Goal: Task Accomplishment & Management: Complete application form

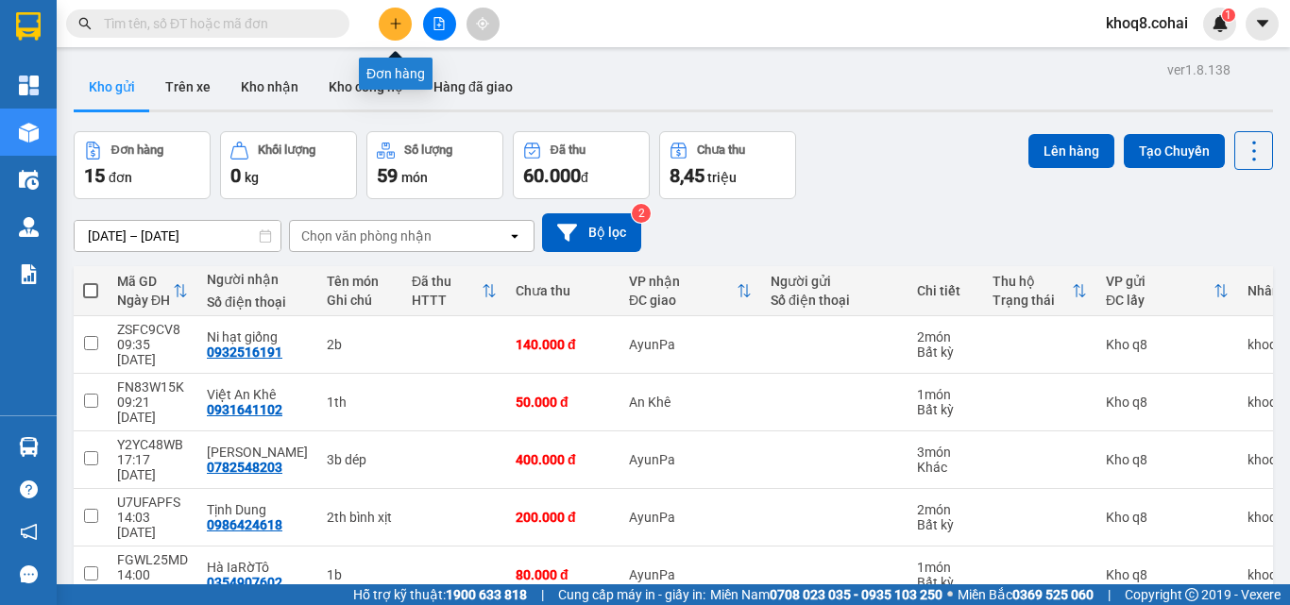
click at [391, 16] on button at bounding box center [395, 24] width 33 height 33
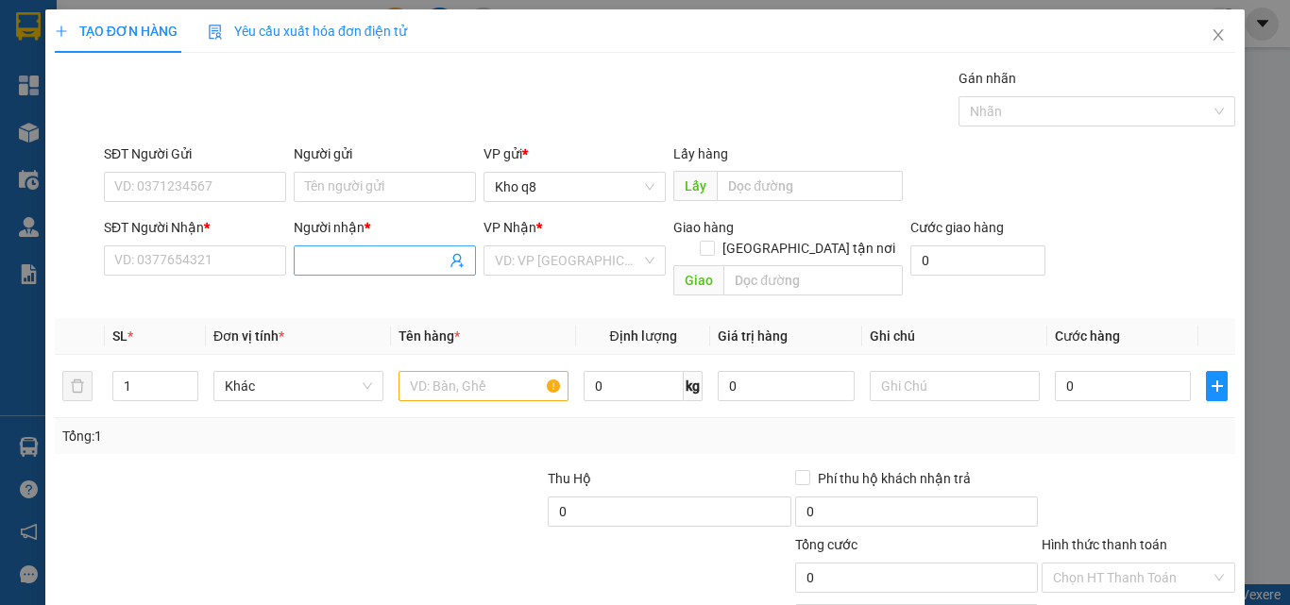
click at [341, 257] on input "Người nhận *" at bounding box center [375, 260] width 141 height 21
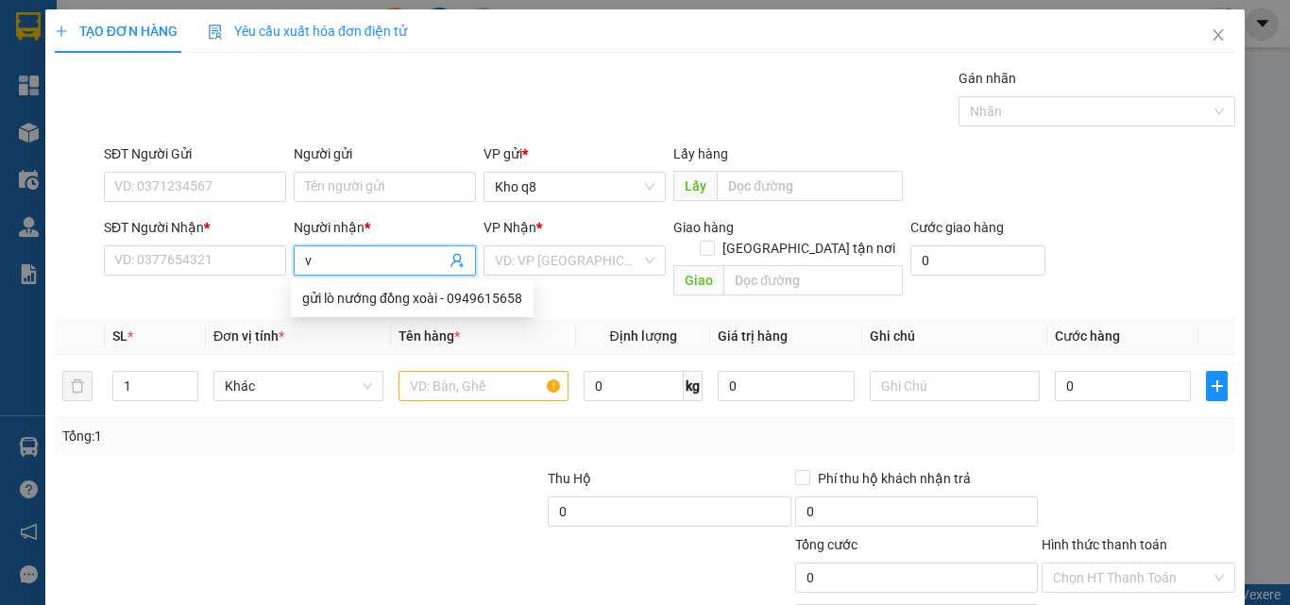
paste input "ă"
paste input "đ"
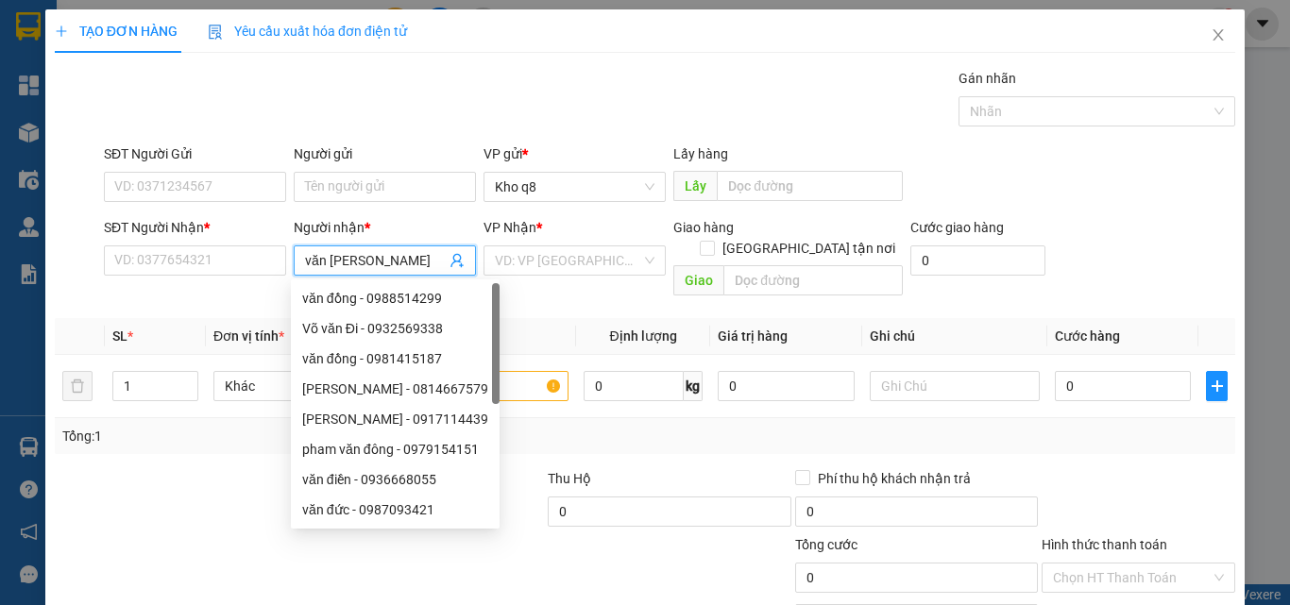
paste input "ư"
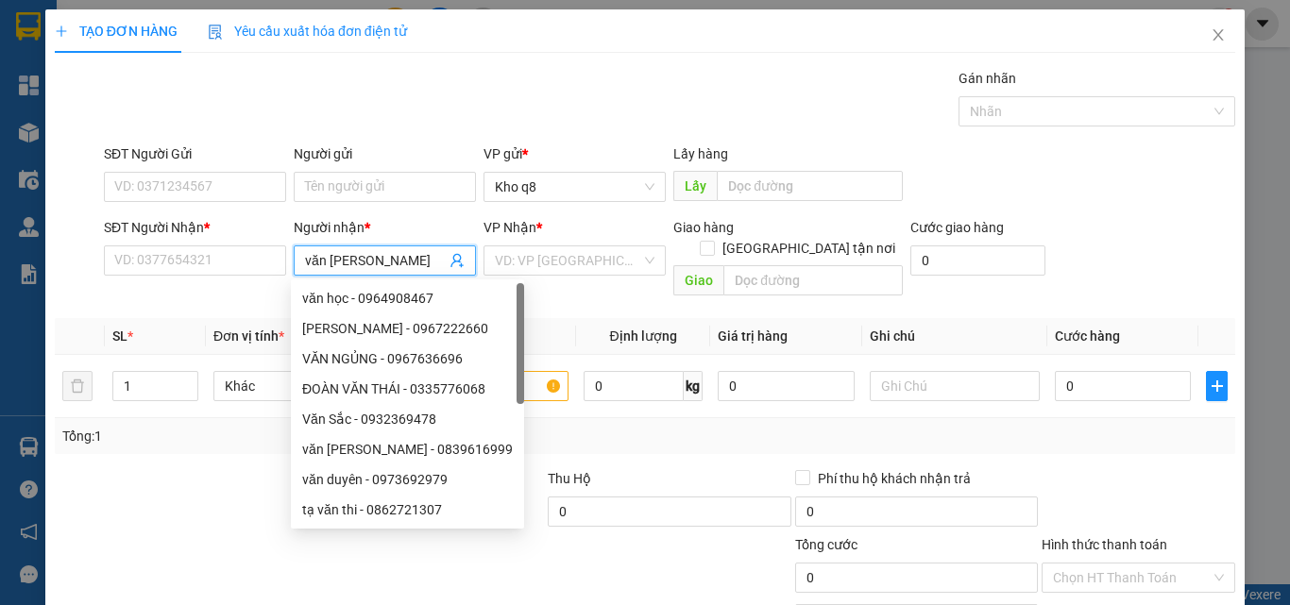
paste input "ức"
type input "văn đức"
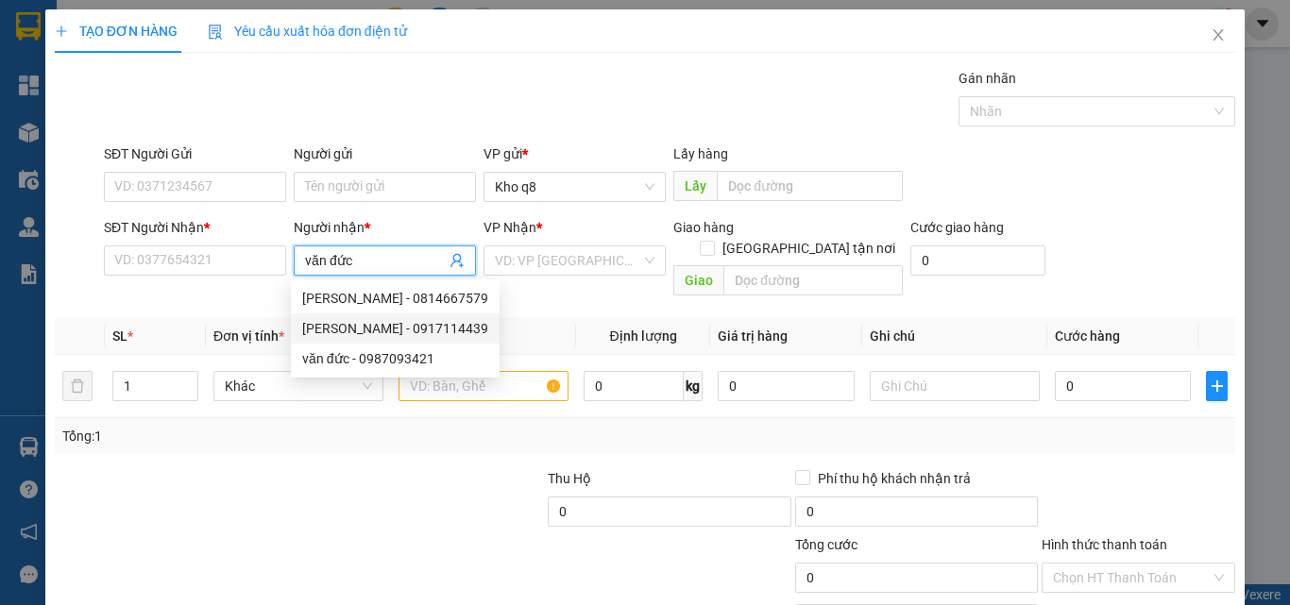
click at [423, 324] on div "[PERSON_NAME] - 0917114439" at bounding box center [395, 328] width 186 height 21
type input "0917114439"
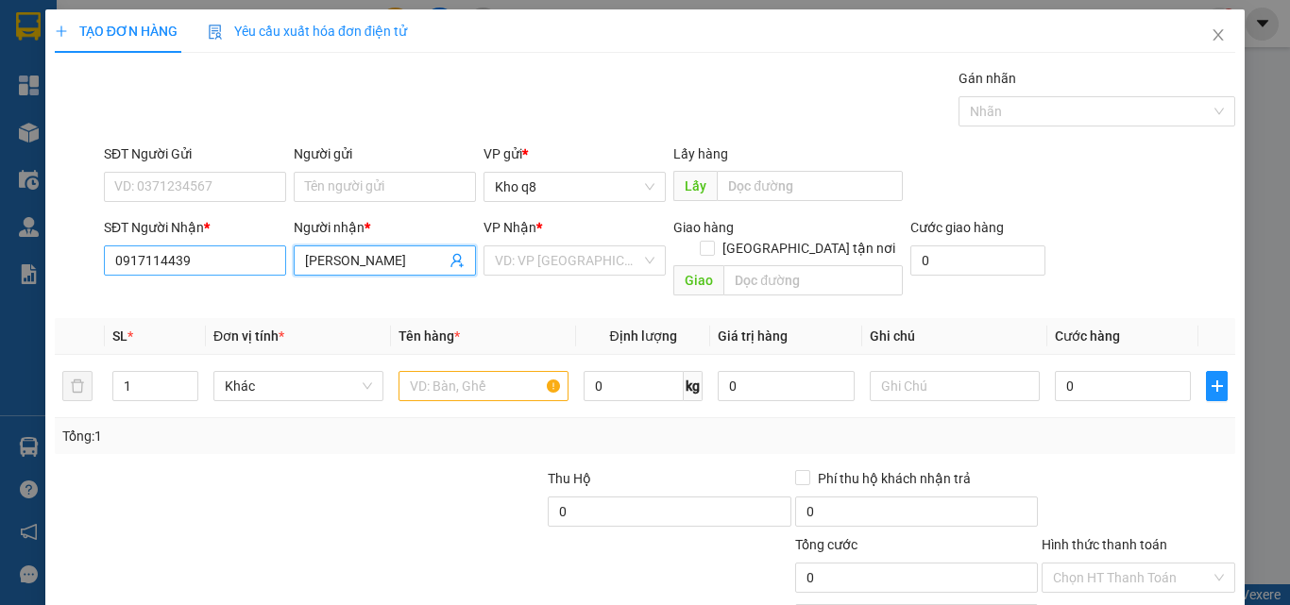
type input "[PERSON_NAME]"
click at [201, 263] on input "0917114439" at bounding box center [195, 261] width 182 height 30
type input "0917114439"
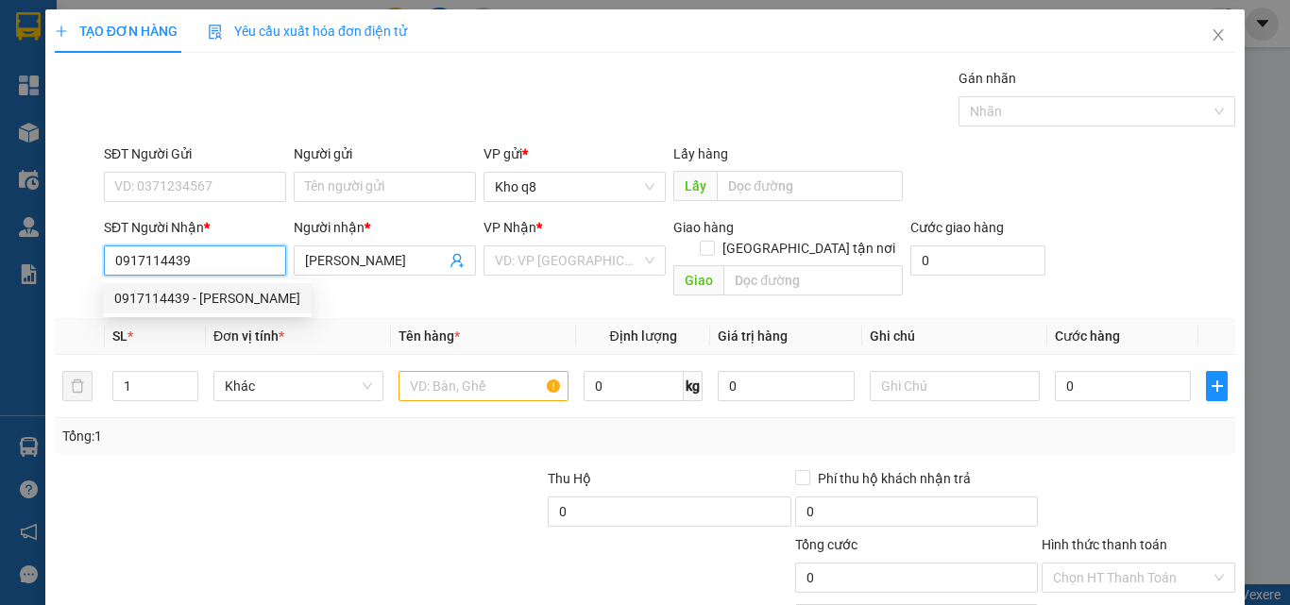
click at [149, 297] on div "0917114439 - [PERSON_NAME]" at bounding box center [207, 298] width 186 height 21
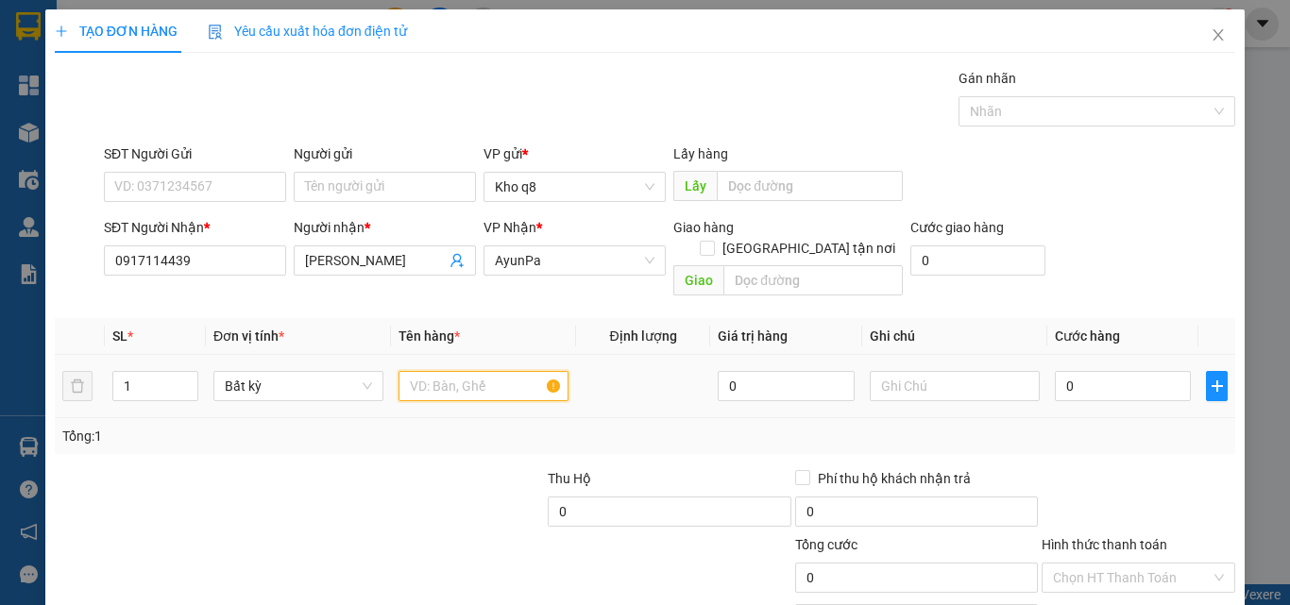
click at [453, 371] on input "text" at bounding box center [483, 386] width 170 height 30
type input "1th"
click at [1072, 371] on input "0" at bounding box center [1123, 386] width 136 height 30
type input "6"
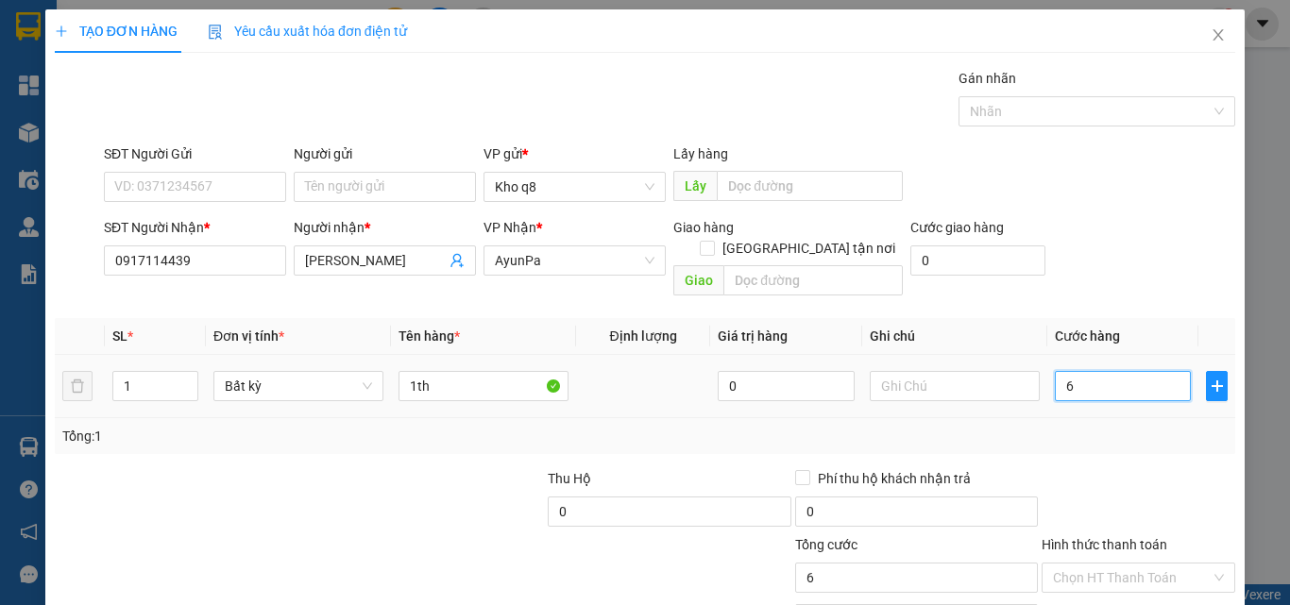
type input "6"
type input "60"
type input "60.000"
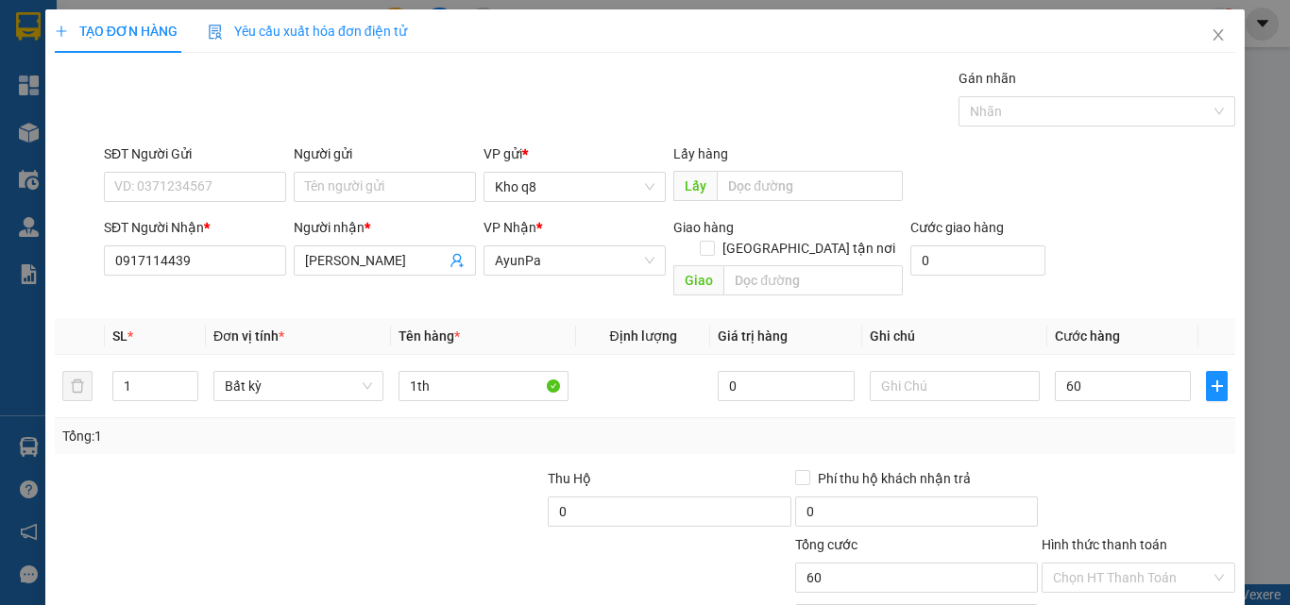
type input "60.000"
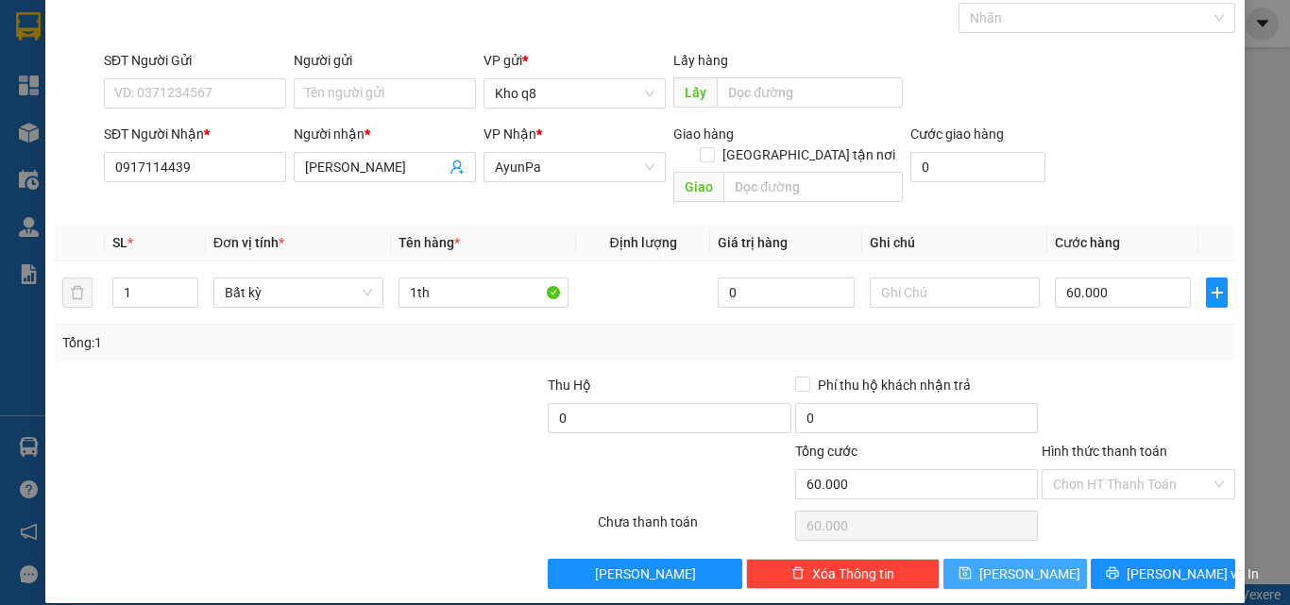
click at [968, 559] on button "[PERSON_NAME]" at bounding box center [1015, 574] width 144 height 30
type input "0"
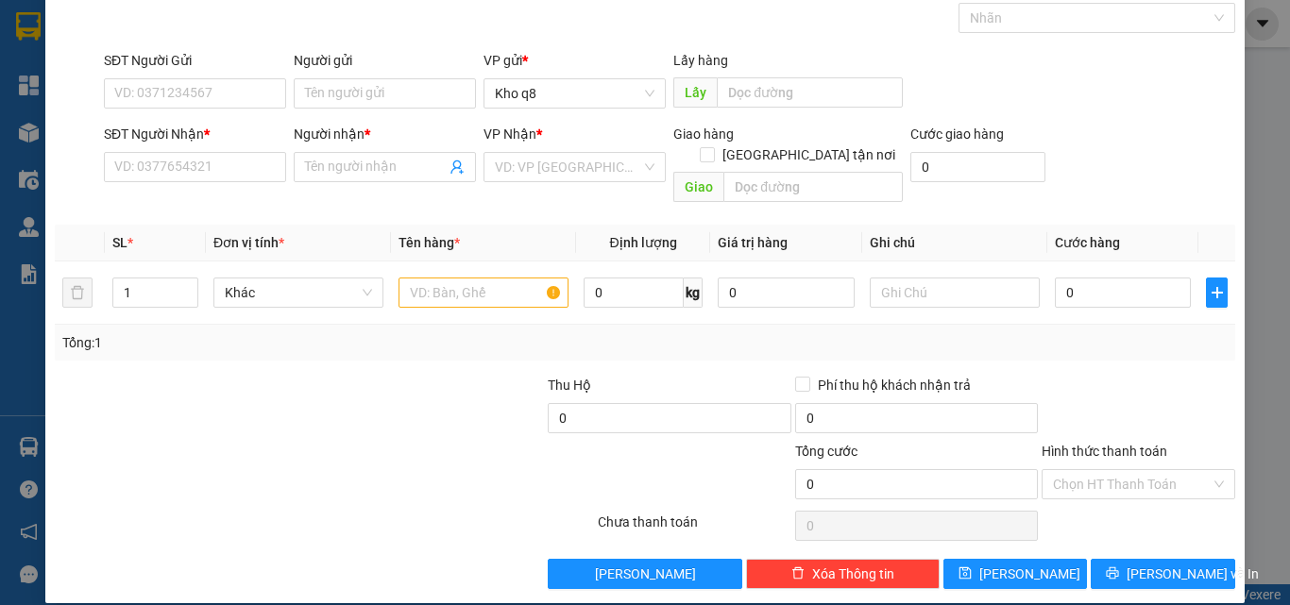
scroll to position [0, 0]
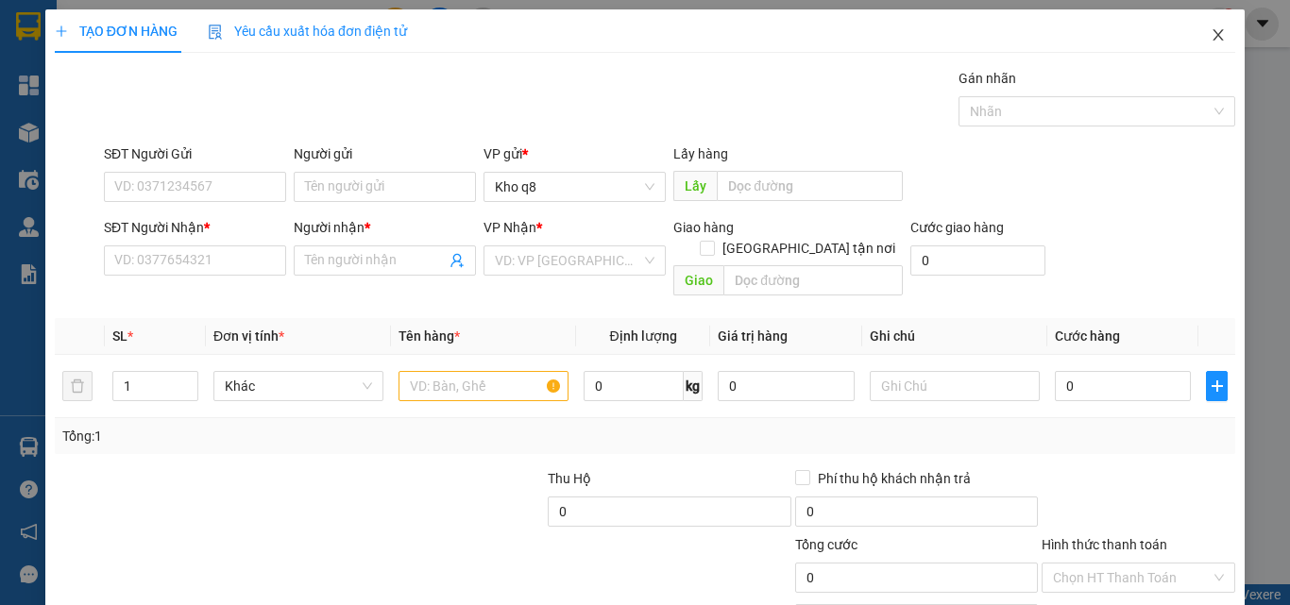
click at [1211, 30] on icon "close" at bounding box center [1218, 34] width 15 height 15
click at [1210, 30] on div "1" at bounding box center [1219, 24] width 33 height 33
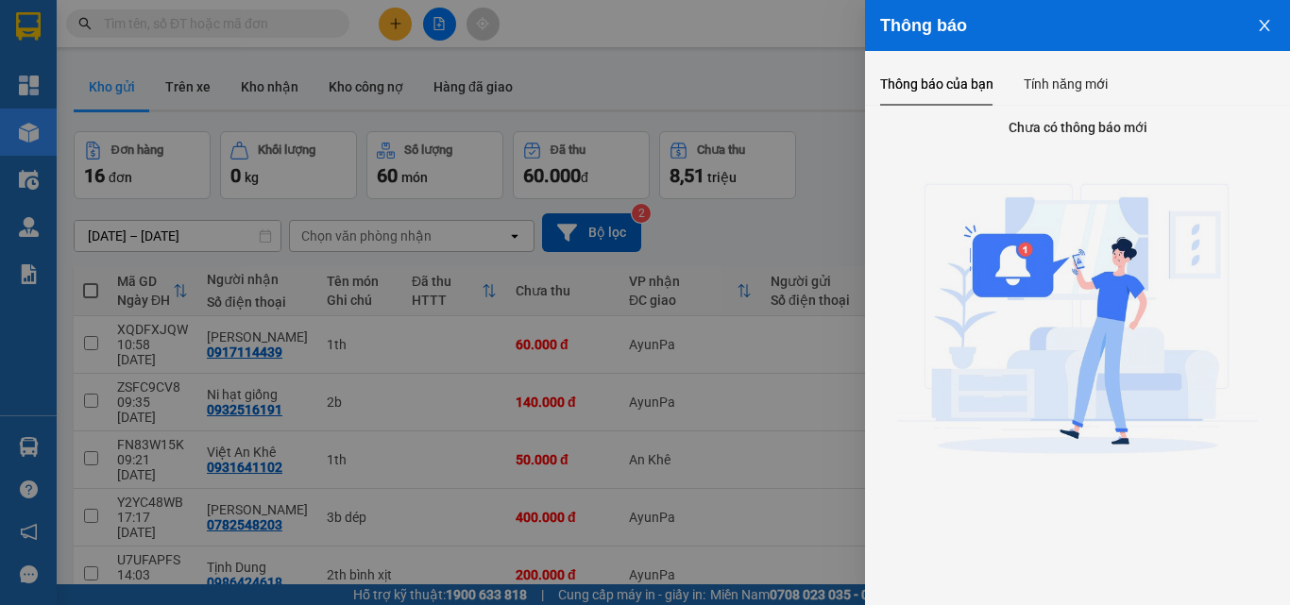
click at [1264, 25] on icon "close" at bounding box center [1264, 25] width 10 height 11
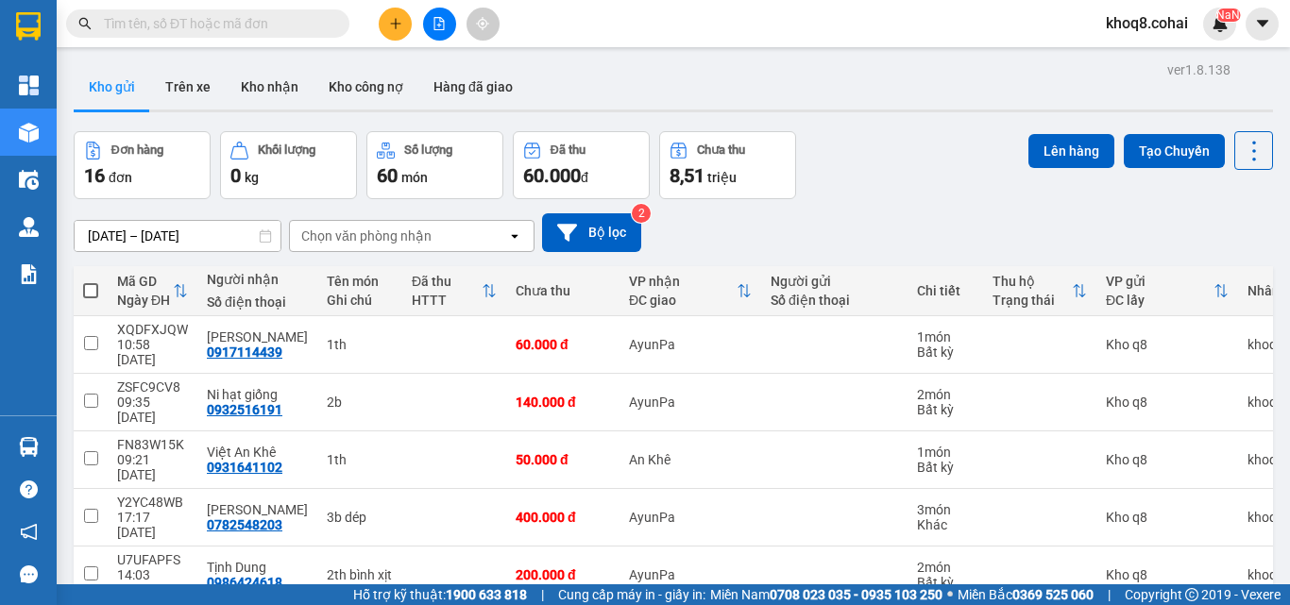
click at [93, 290] on span at bounding box center [90, 290] width 15 height 15
click at [91, 281] on input "checkbox" at bounding box center [91, 281] width 0 height 0
checkbox input "true"
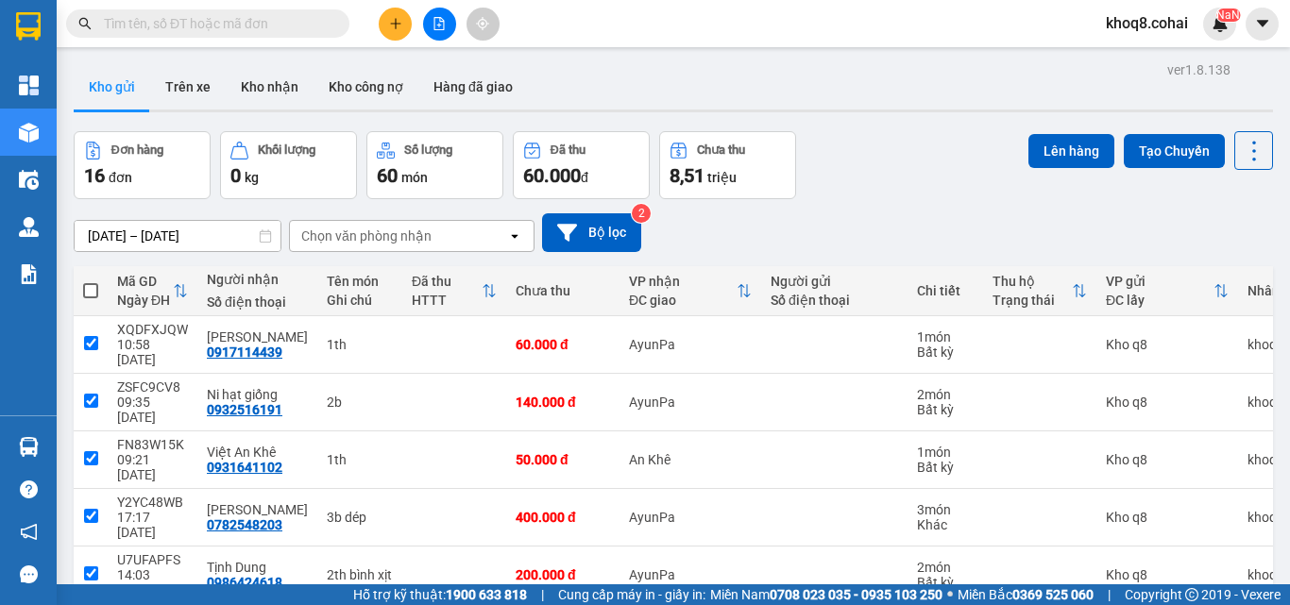
checkbox input "true"
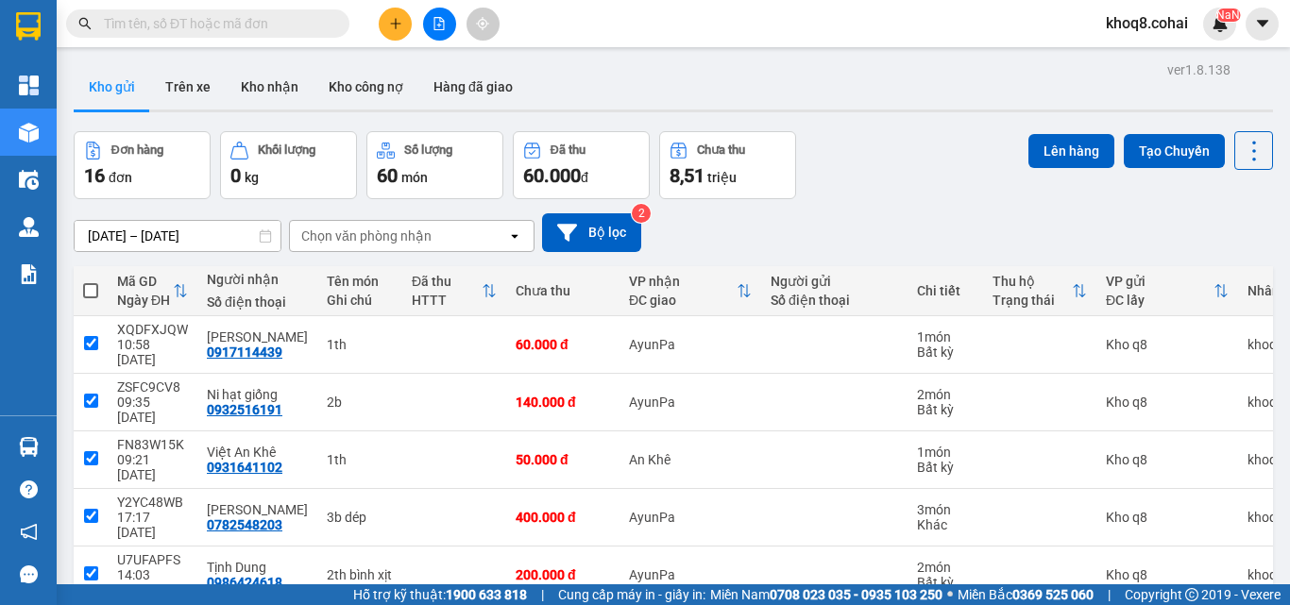
checkbox input "true"
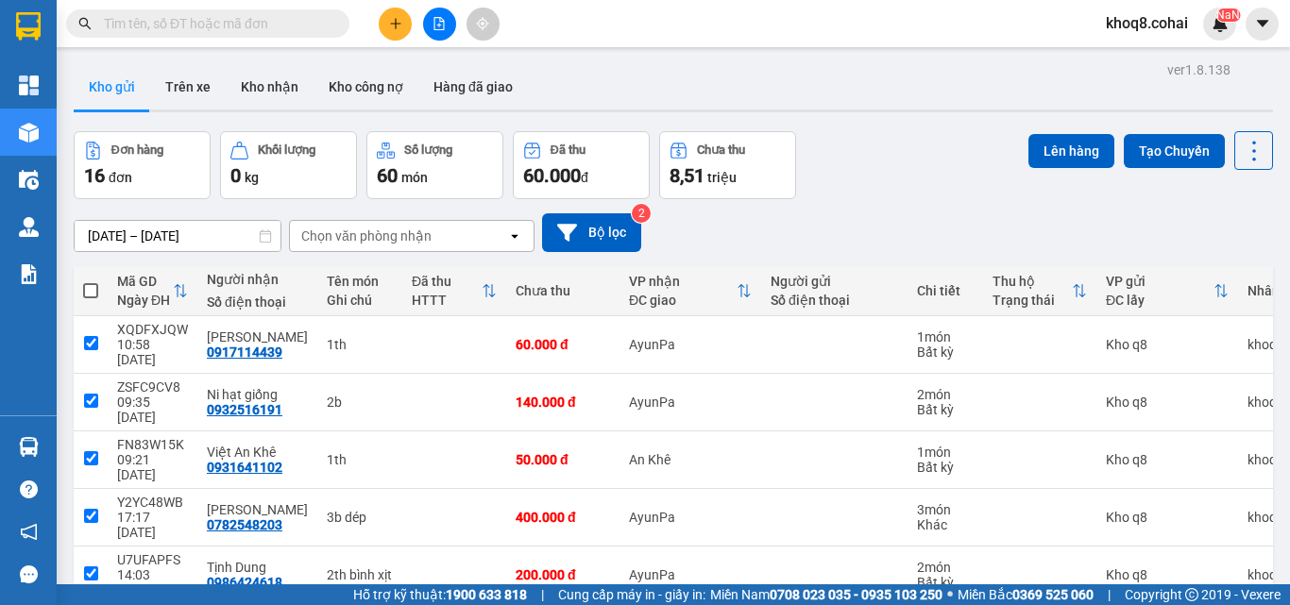
checkbox input "true"
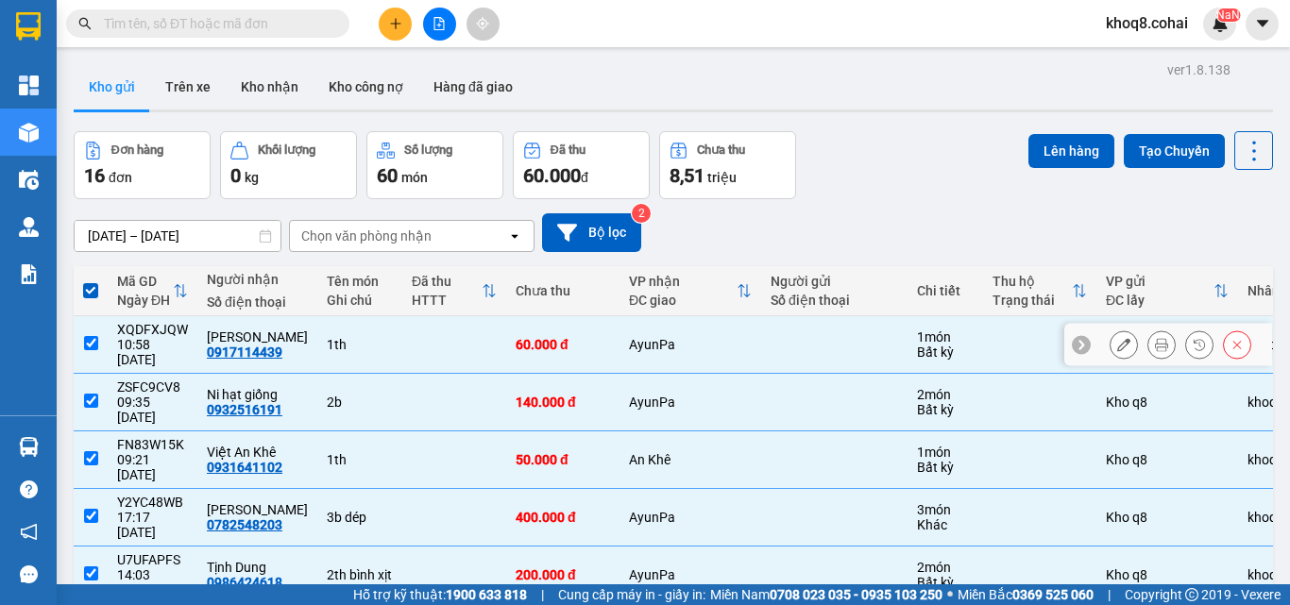
click at [93, 336] on input "checkbox" at bounding box center [91, 343] width 14 height 14
checkbox input "false"
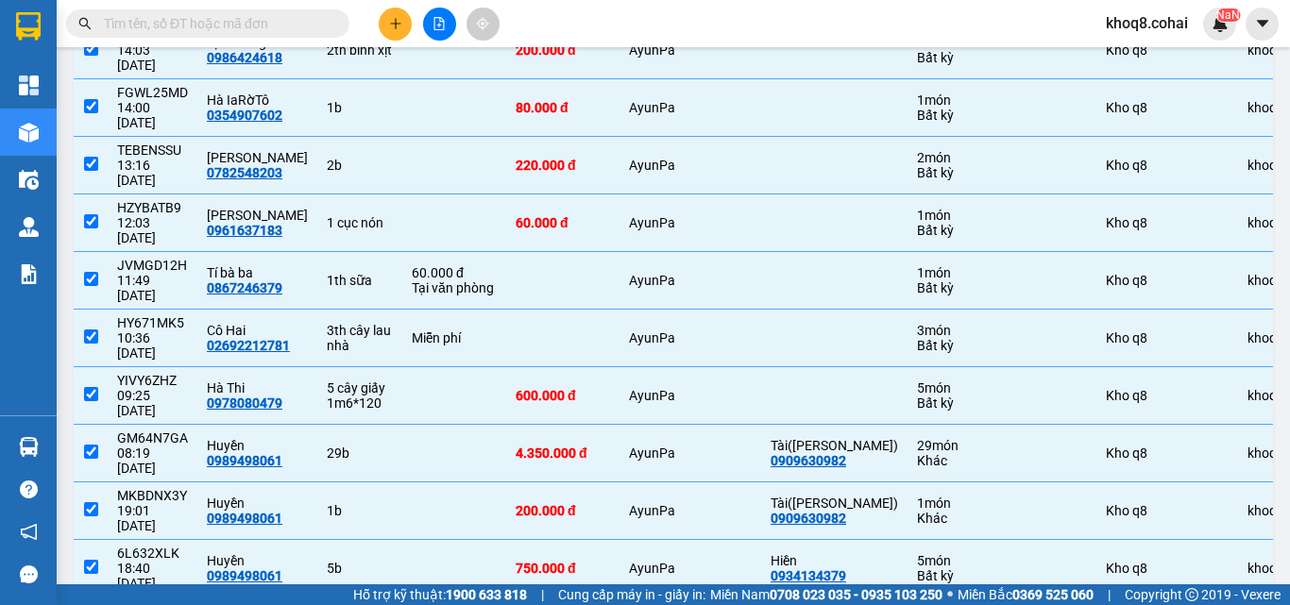
scroll to position [527, 0]
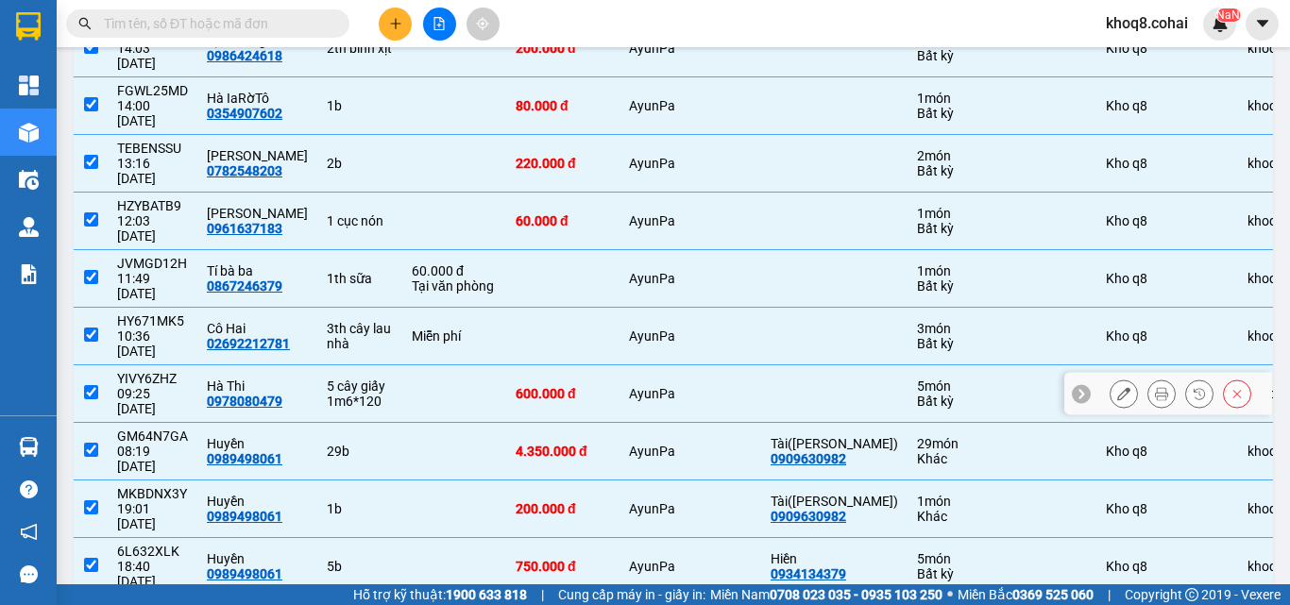
click at [92, 385] on input "checkbox" at bounding box center [91, 392] width 14 height 14
checkbox input "false"
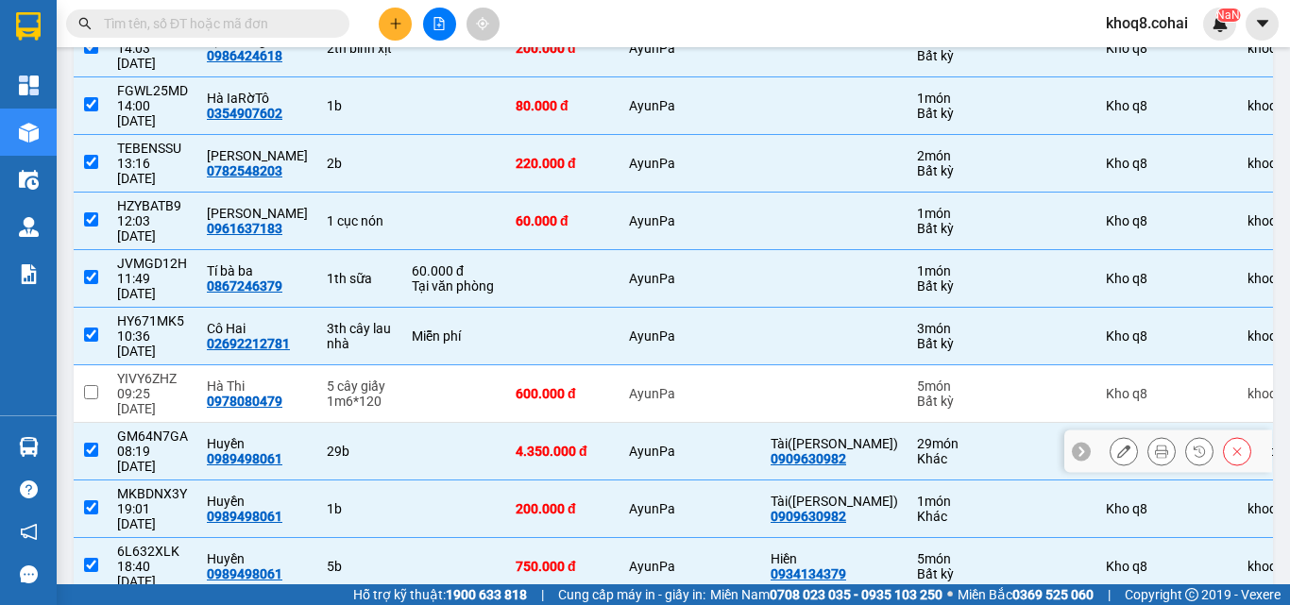
click at [87, 443] on input "checkbox" at bounding box center [91, 450] width 14 height 14
checkbox input "false"
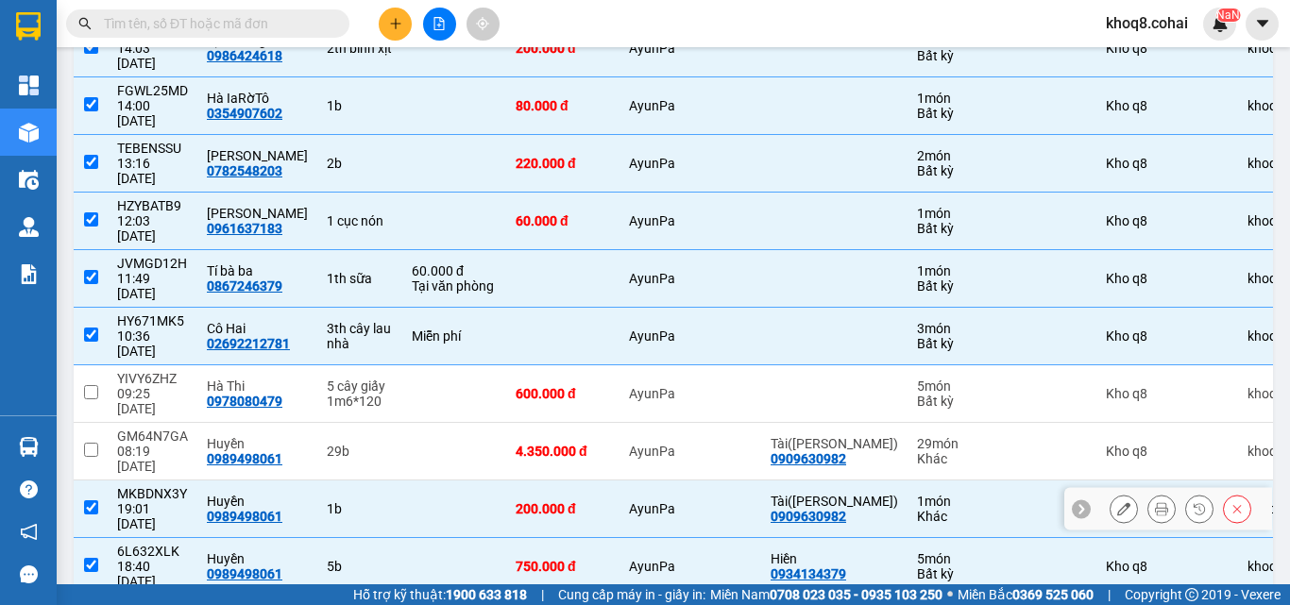
click at [90, 500] on input "checkbox" at bounding box center [91, 507] width 14 height 14
checkbox input "false"
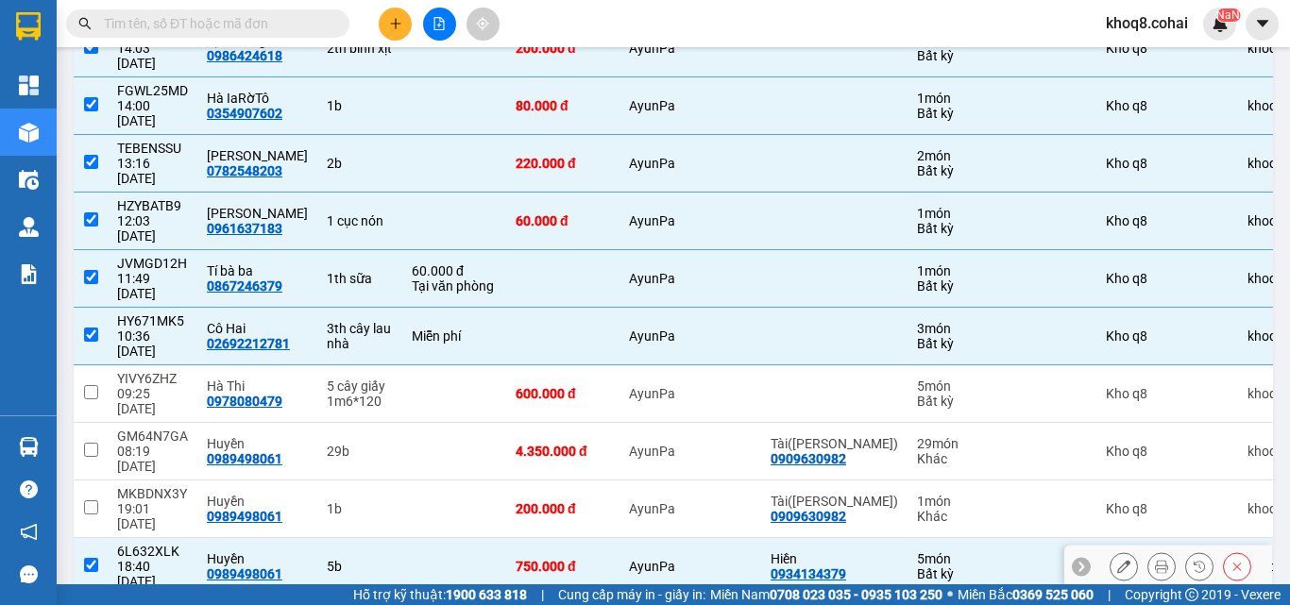
click at [92, 558] on input "checkbox" at bounding box center [91, 565] width 14 height 14
checkbox input "false"
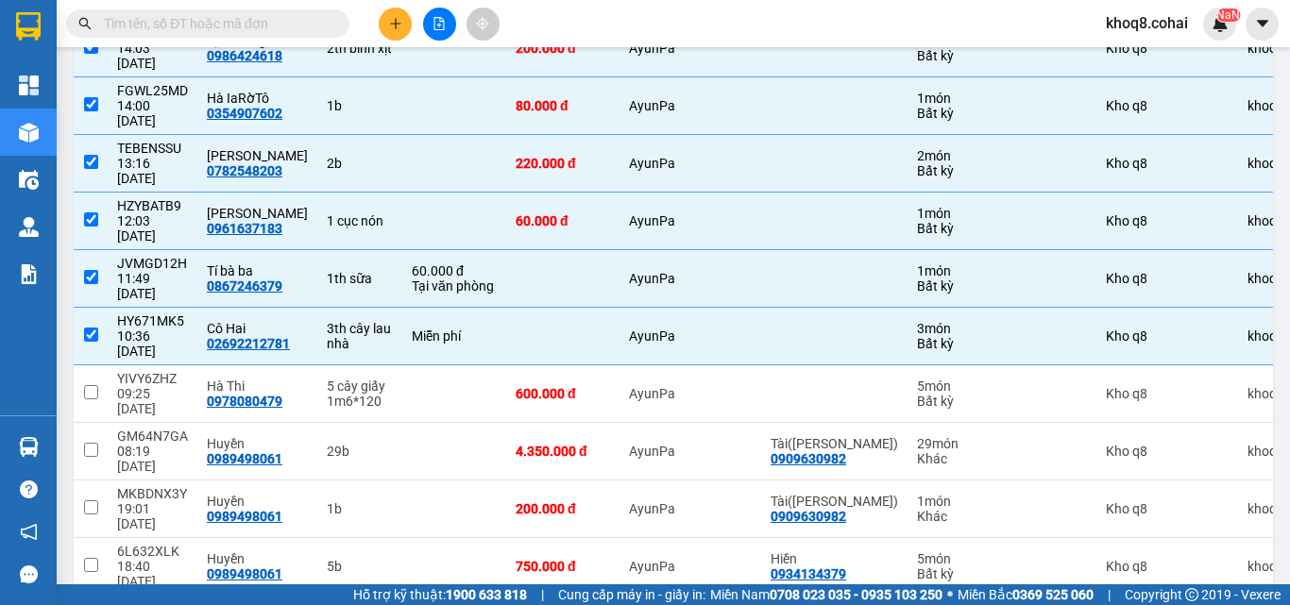
checkbox input "false"
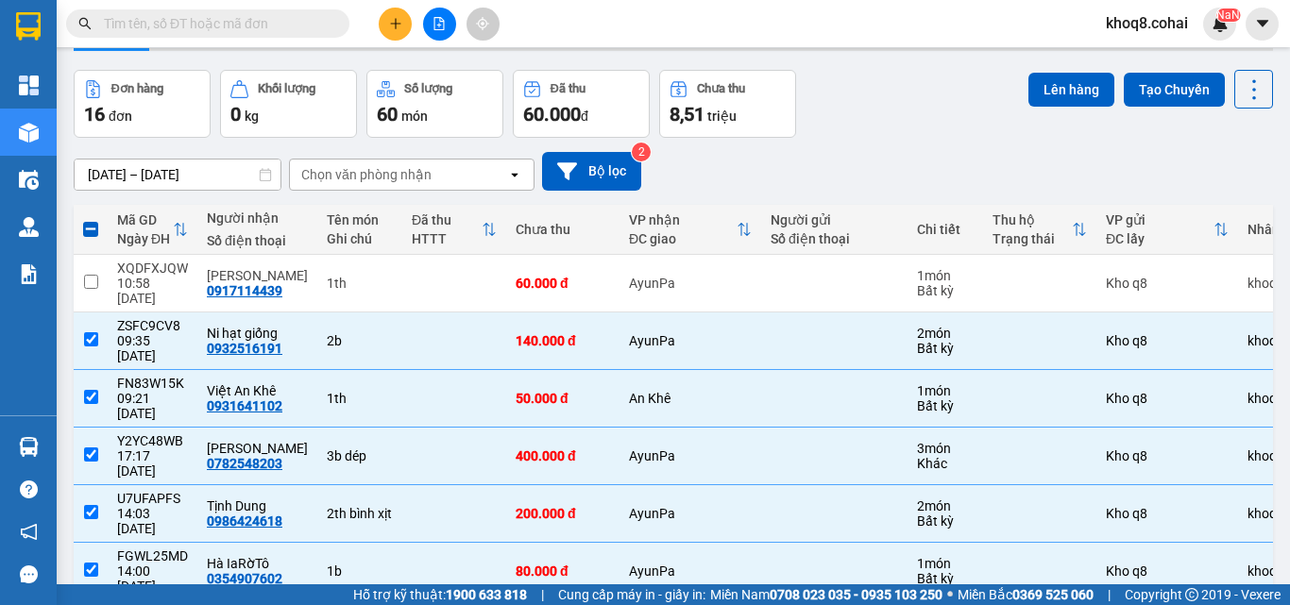
scroll to position [0, 0]
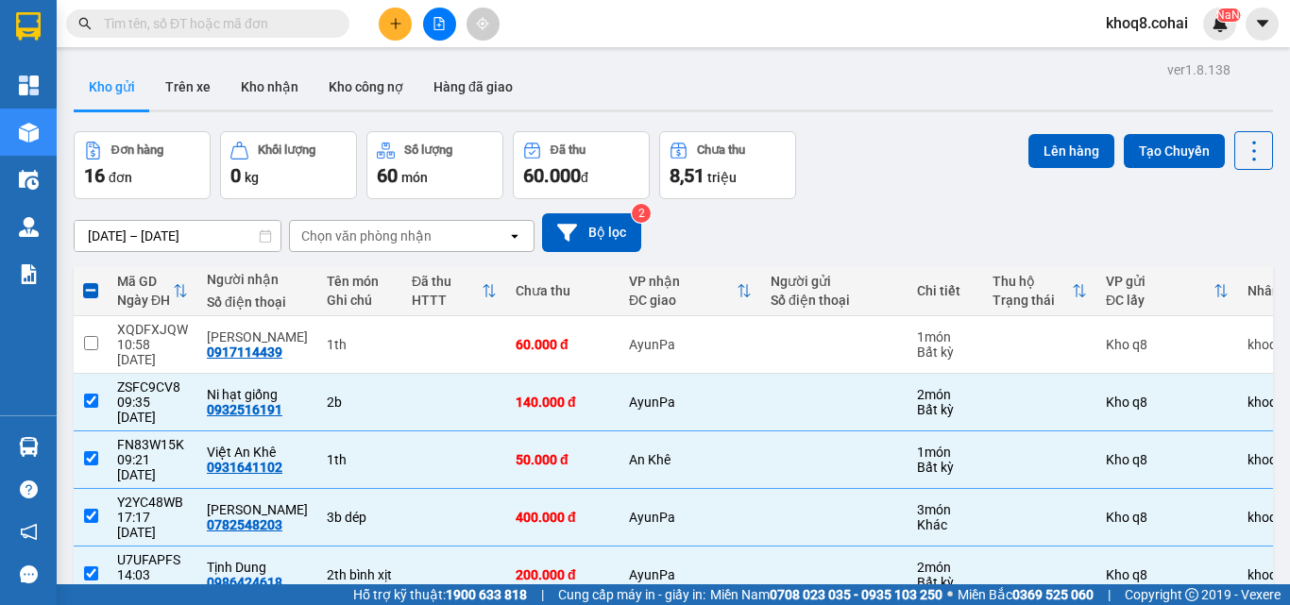
click at [1289, 29] on div "khoq8.cohai NaN" at bounding box center [1190, 24] width 199 height 33
click at [1042, 143] on button "Lên hàng" at bounding box center [1071, 151] width 86 height 34
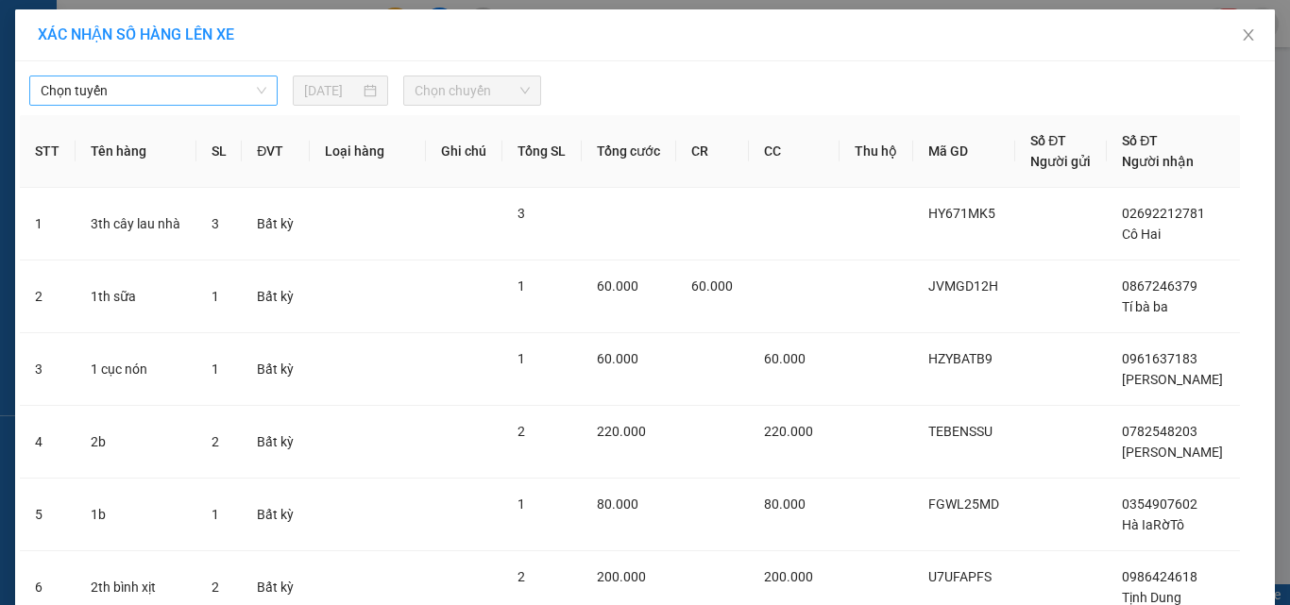
click at [160, 88] on span "Chọn tuyến" at bounding box center [154, 90] width 226 height 28
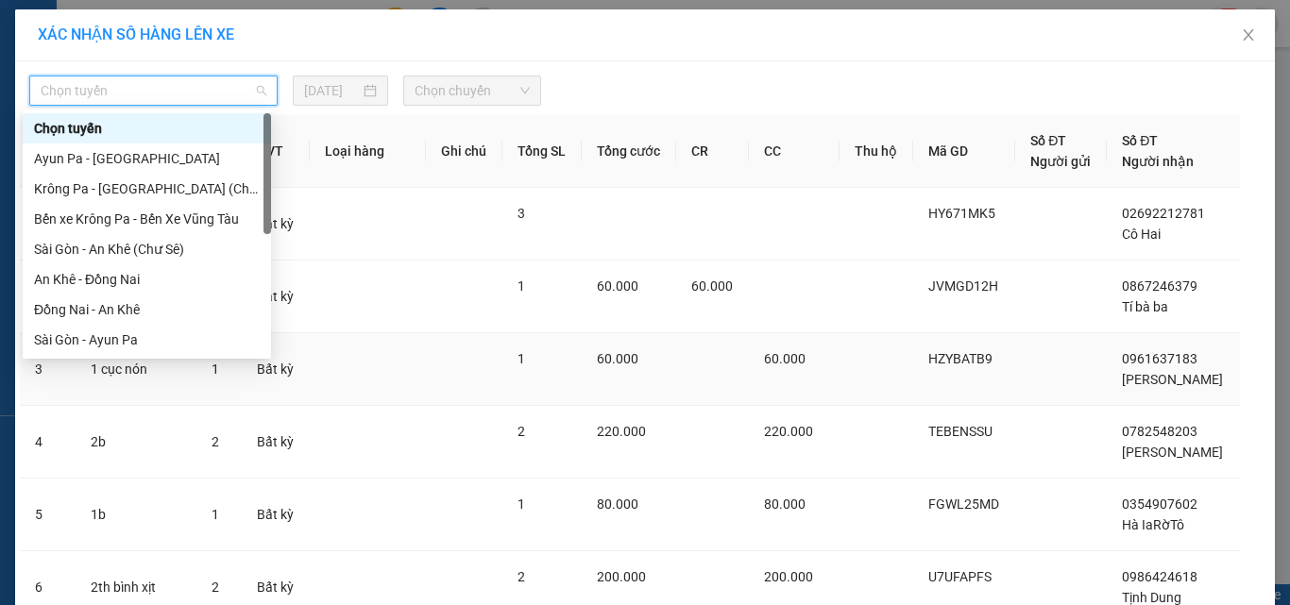
drag, startPoint x: 265, startPoint y: 144, endPoint x: 272, endPoint y: 389, distance: 244.7
click at [265, 155] on div at bounding box center [267, 173] width 8 height 121
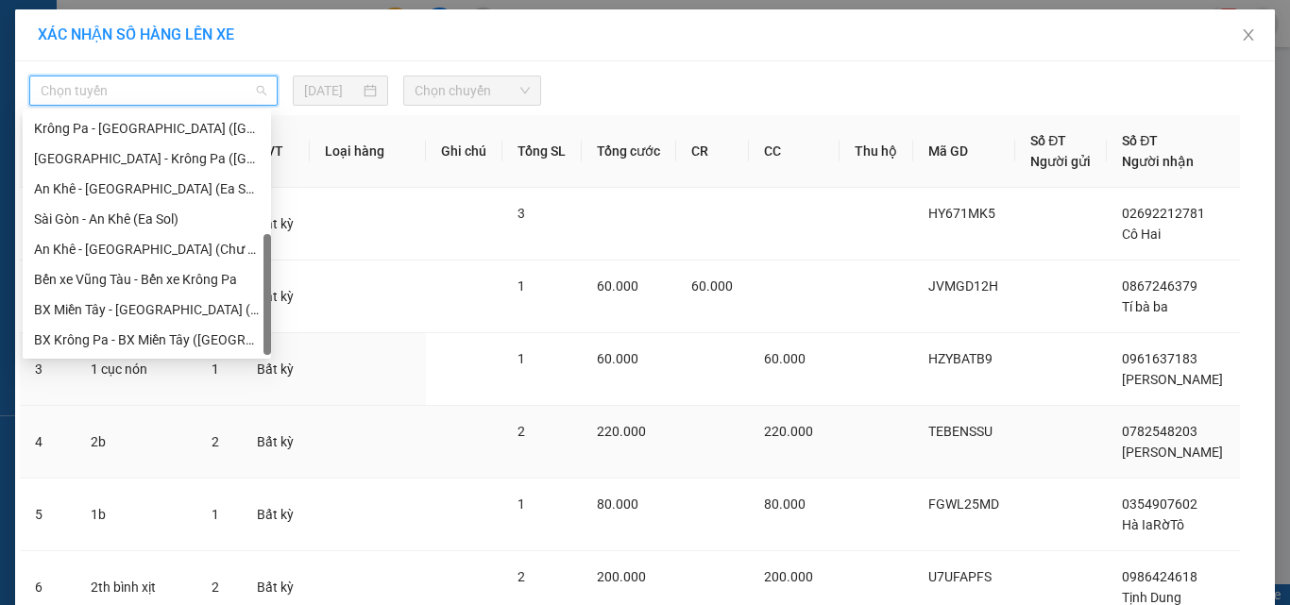
drag, startPoint x: 272, startPoint y: 389, endPoint x: 272, endPoint y: 423, distance: 34.0
click at [272, 423] on body "Kết quả tìm kiếm ( 0 ) Bộ lọc Ngày tạo đơn gần nhất No Data khoq8.cohai NaN Tổn…" at bounding box center [645, 302] width 1290 height 605
click at [151, 151] on div "[GEOGRAPHIC_DATA] - Krông Pa ([GEOGRAPHIC_DATA])" at bounding box center [147, 158] width 226 height 21
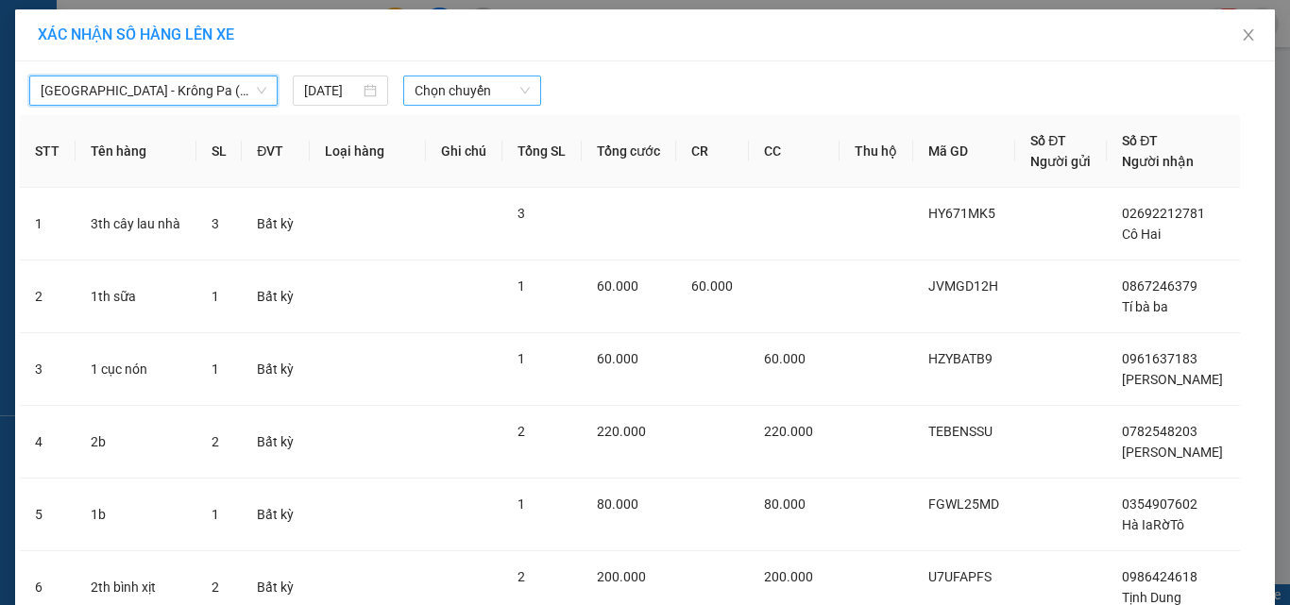
click at [465, 84] on span "Chọn chuyến" at bounding box center [473, 90] width 116 height 28
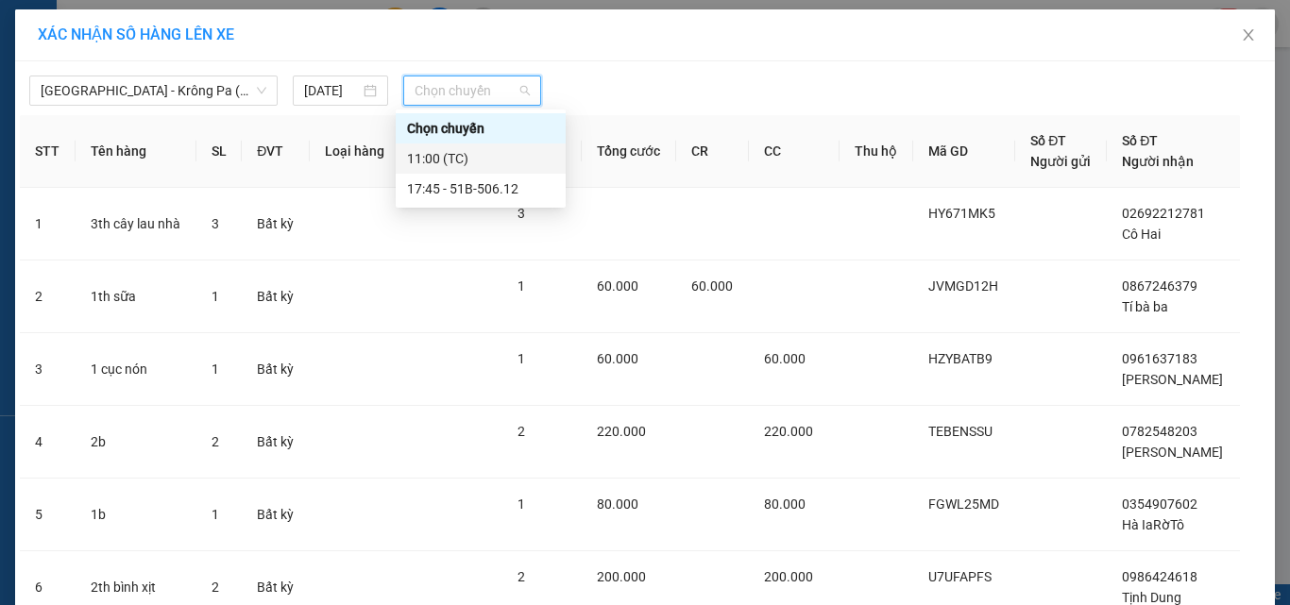
click at [427, 159] on div "11:00 (TC)" at bounding box center [480, 158] width 147 height 21
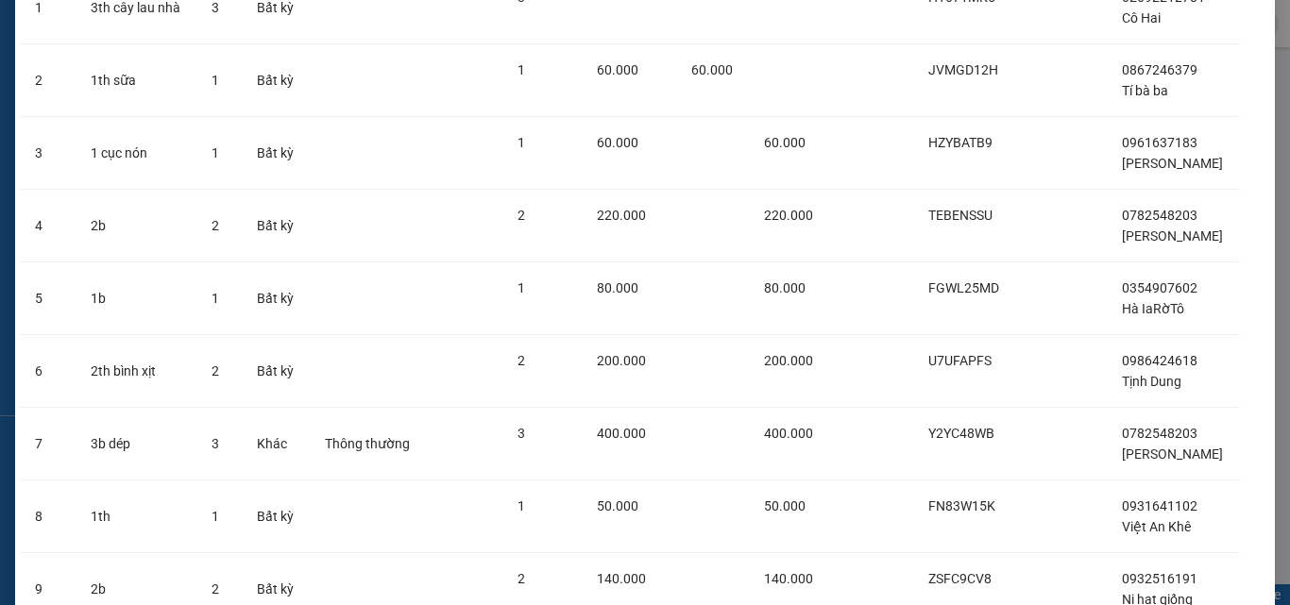
scroll to position [386, 0]
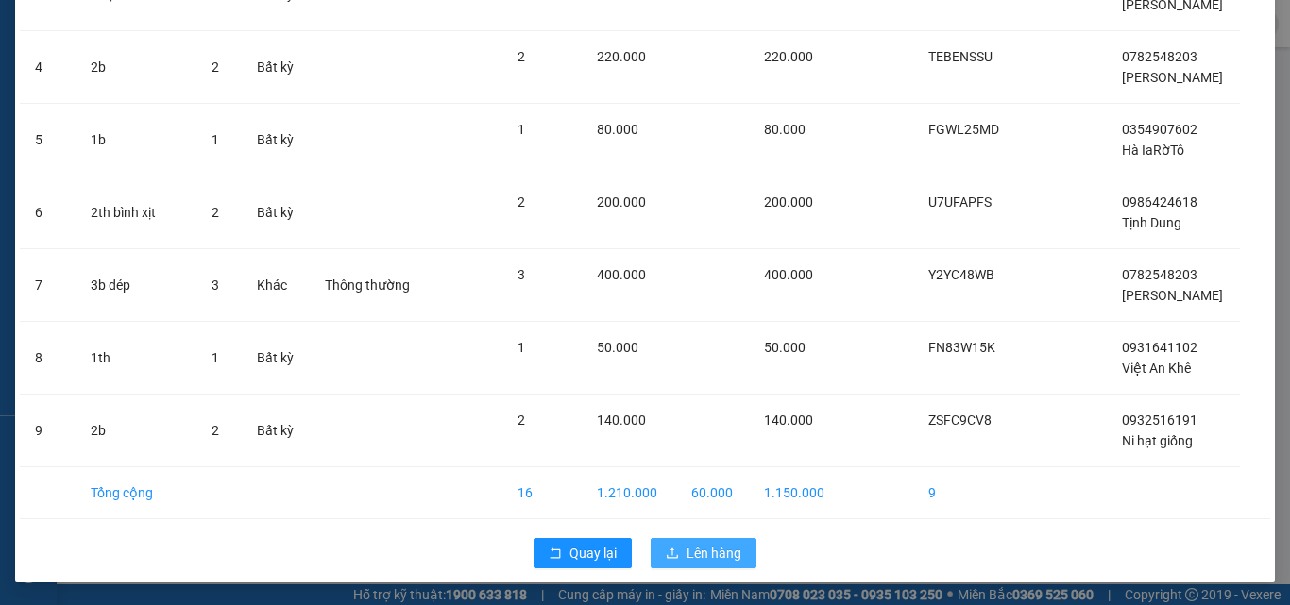
click at [701, 549] on span "Lên hàng" at bounding box center [713, 553] width 55 height 21
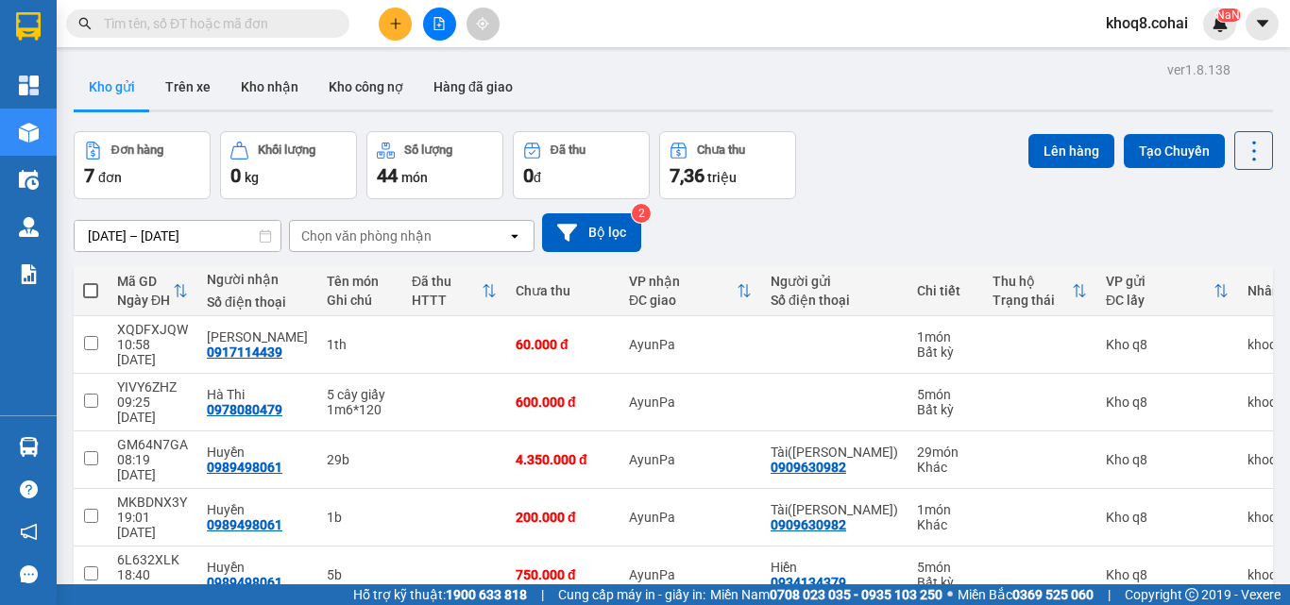
click at [1289, 24] on div "khoq8.cohai NaN" at bounding box center [1190, 24] width 199 height 33
click at [1157, 144] on button "Tạo Chuyến" at bounding box center [1174, 151] width 101 height 34
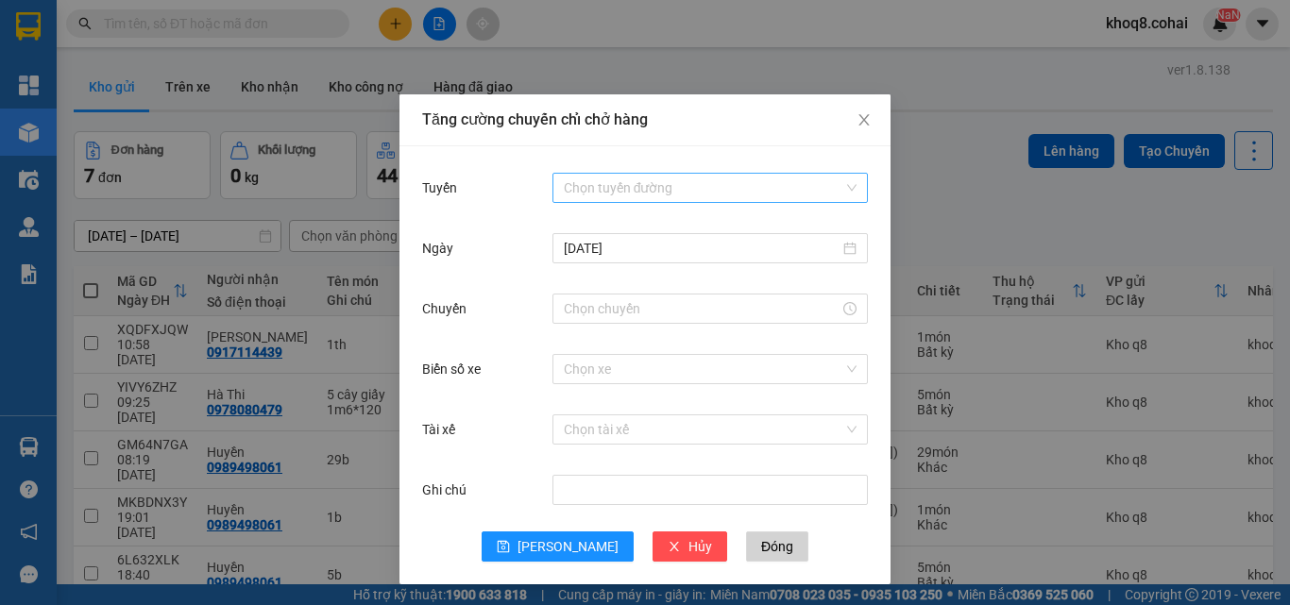
click at [681, 178] on input "Tuyến" at bounding box center [704, 188] width 280 height 28
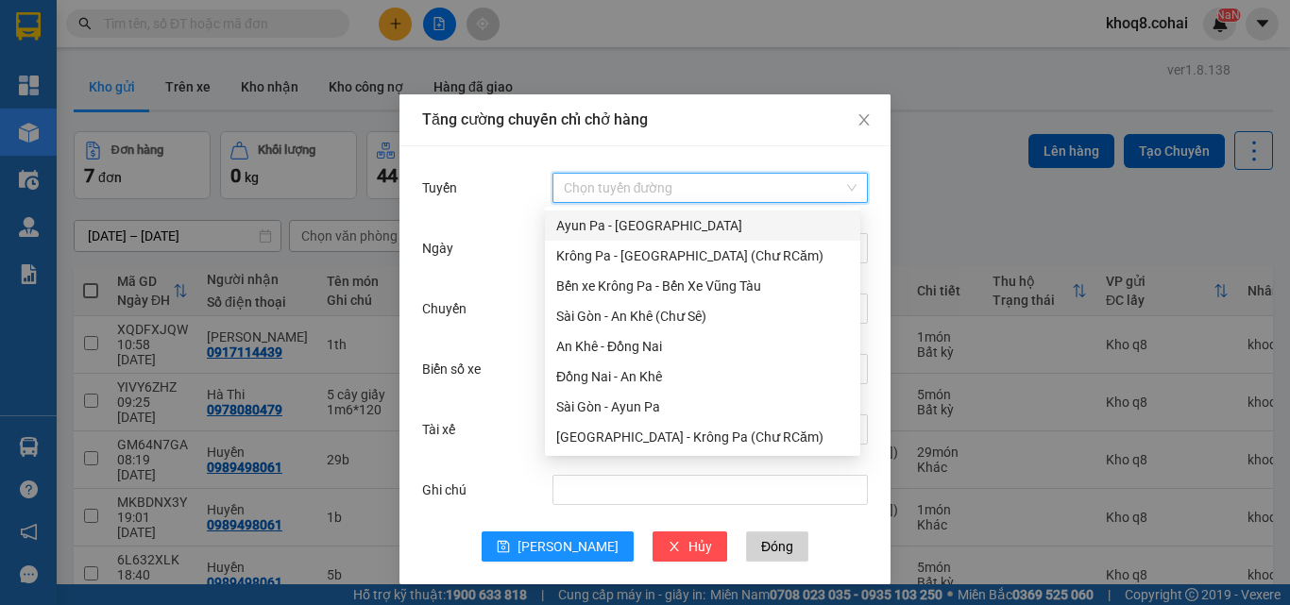
click at [690, 177] on input "Tuyến" at bounding box center [704, 188] width 280 height 28
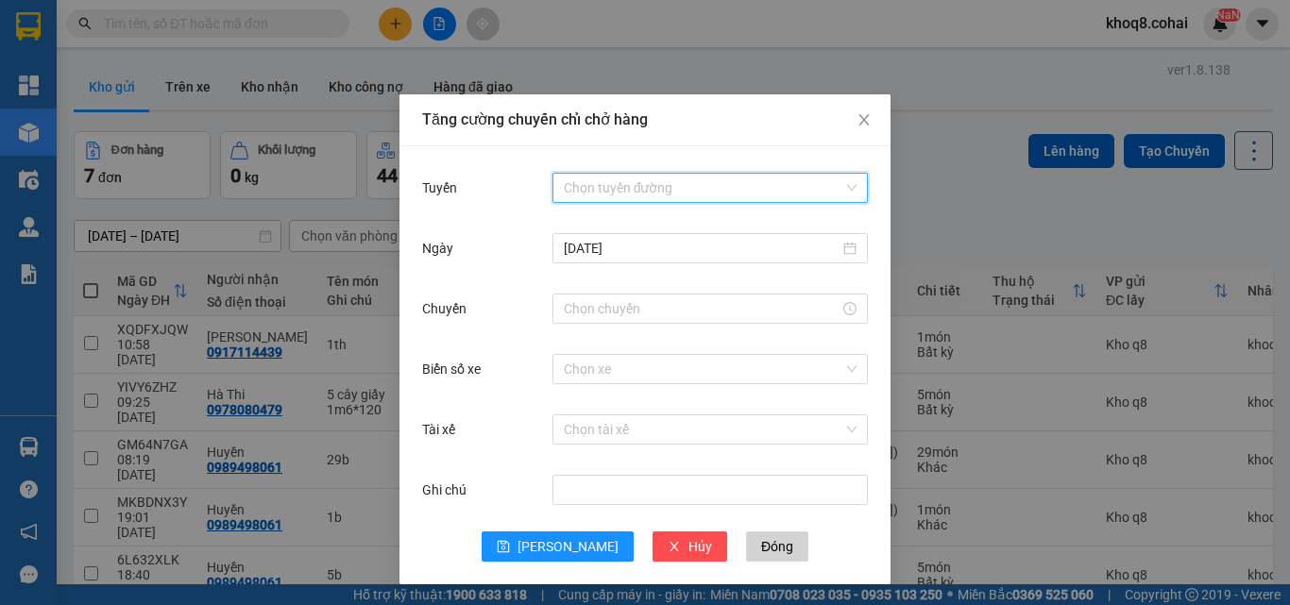
click at [690, 177] on input "Tuyến" at bounding box center [704, 188] width 280 height 28
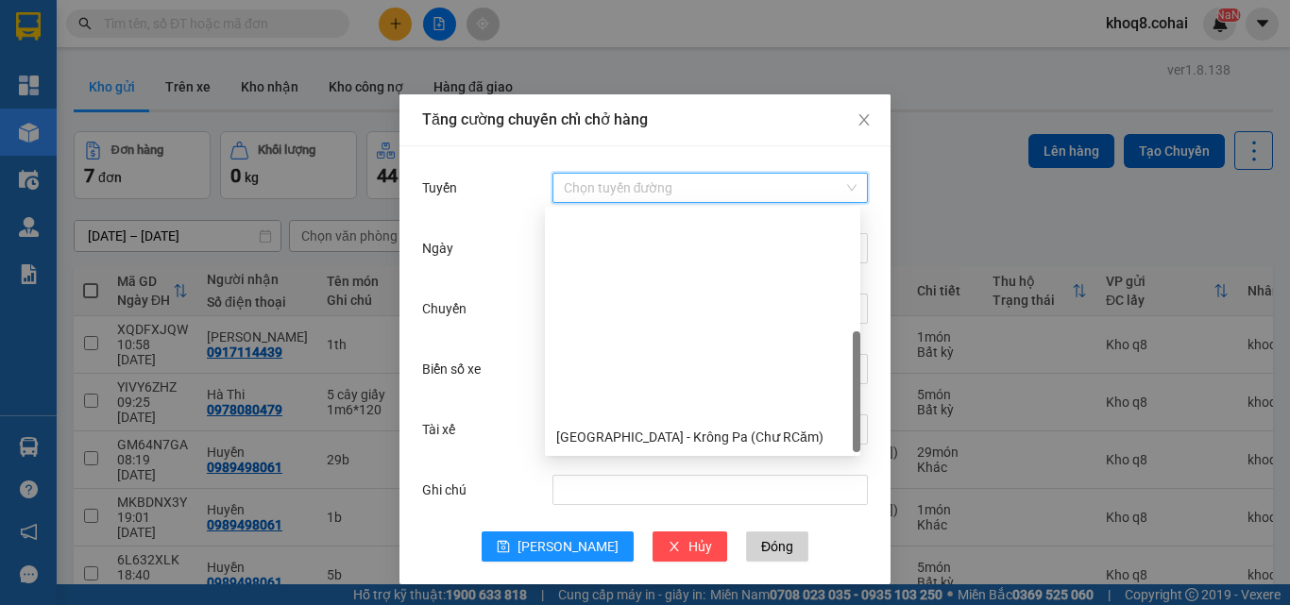
scroll to position [242, 0]
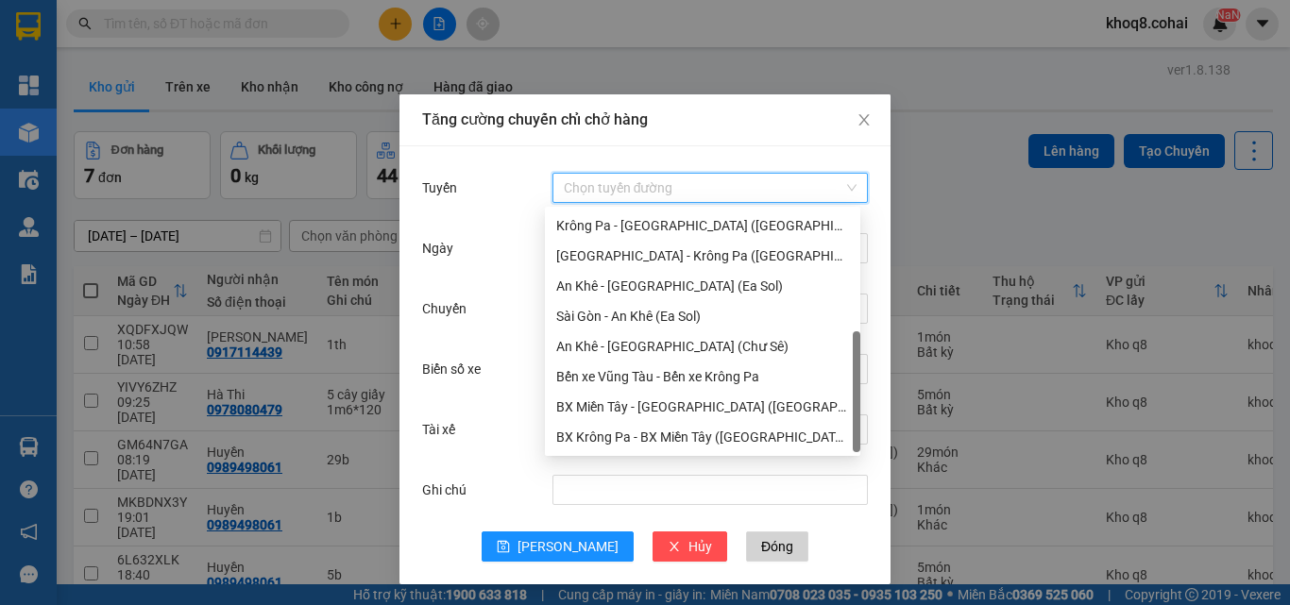
drag, startPoint x: 858, startPoint y: 247, endPoint x: 856, endPoint y: 437, distance: 189.8
click at [856, 437] on div at bounding box center [857, 391] width 8 height 121
click at [674, 253] on div "[GEOGRAPHIC_DATA] - Krông Pa ([GEOGRAPHIC_DATA])" at bounding box center [702, 256] width 293 height 21
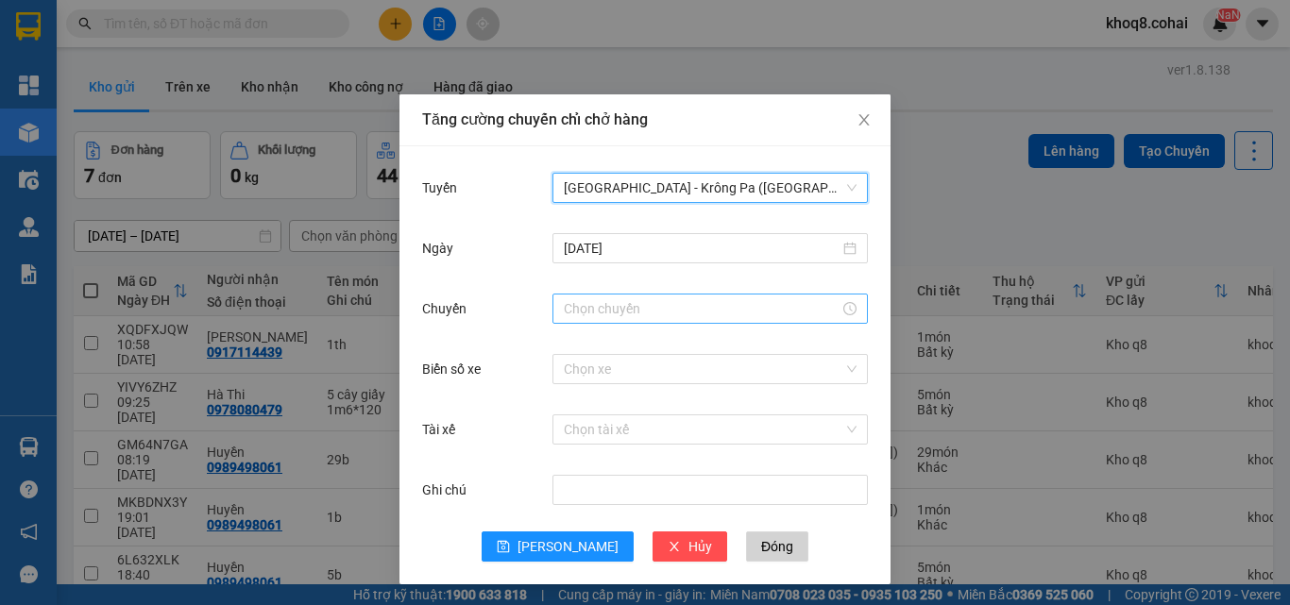
click at [615, 303] on input "Chuyến" at bounding box center [702, 308] width 276 height 21
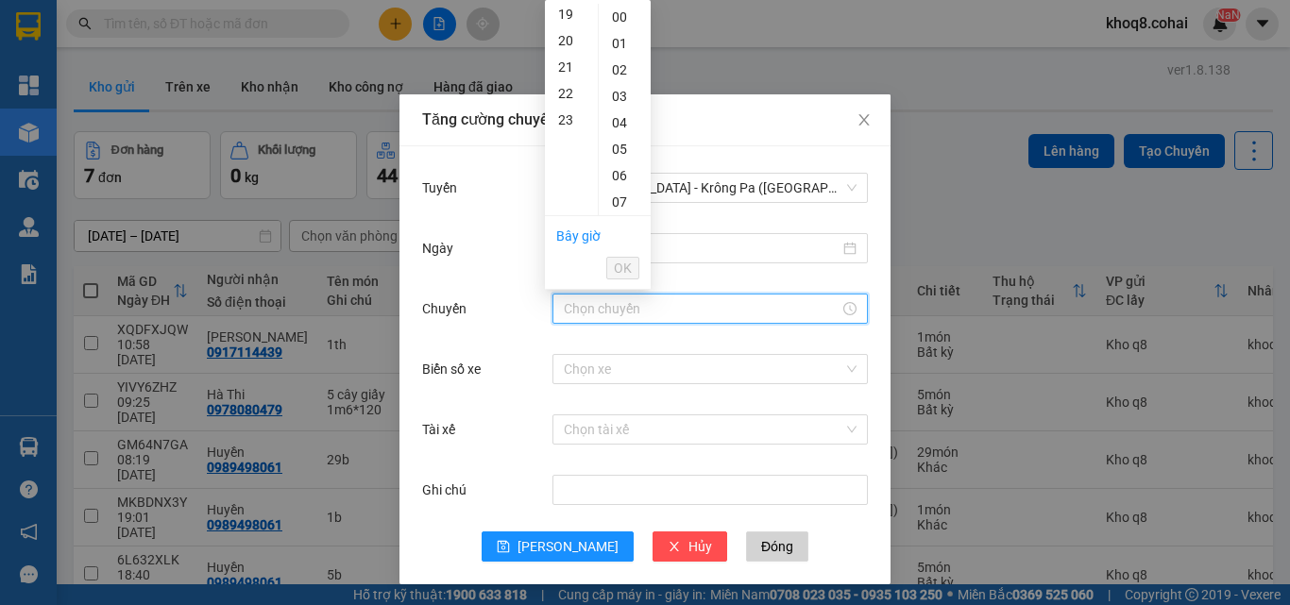
scroll to position [529, 0]
click at [563, 70] on div "22" at bounding box center [571, 70] width 53 height 26
type input "22:00"
click at [598, 369] on input "Biển số xe" at bounding box center [704, 369] width 280 height 28
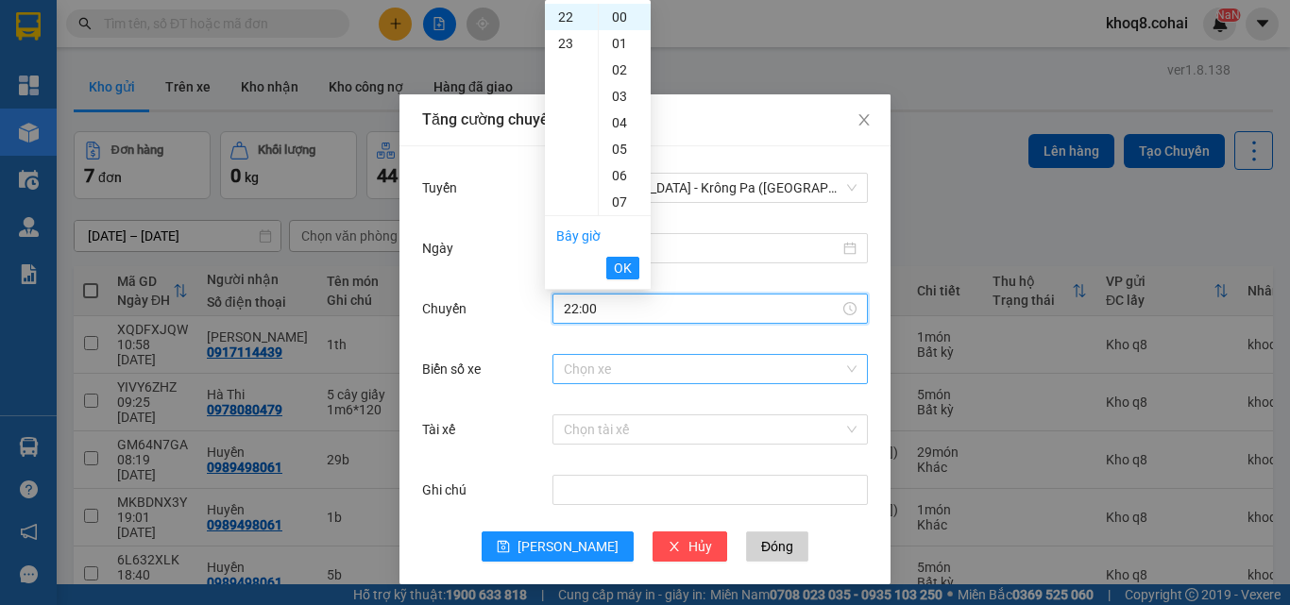
click at [598, 369] on input "Biển số xe" at bounding box center [704, 369] width 280 height 28
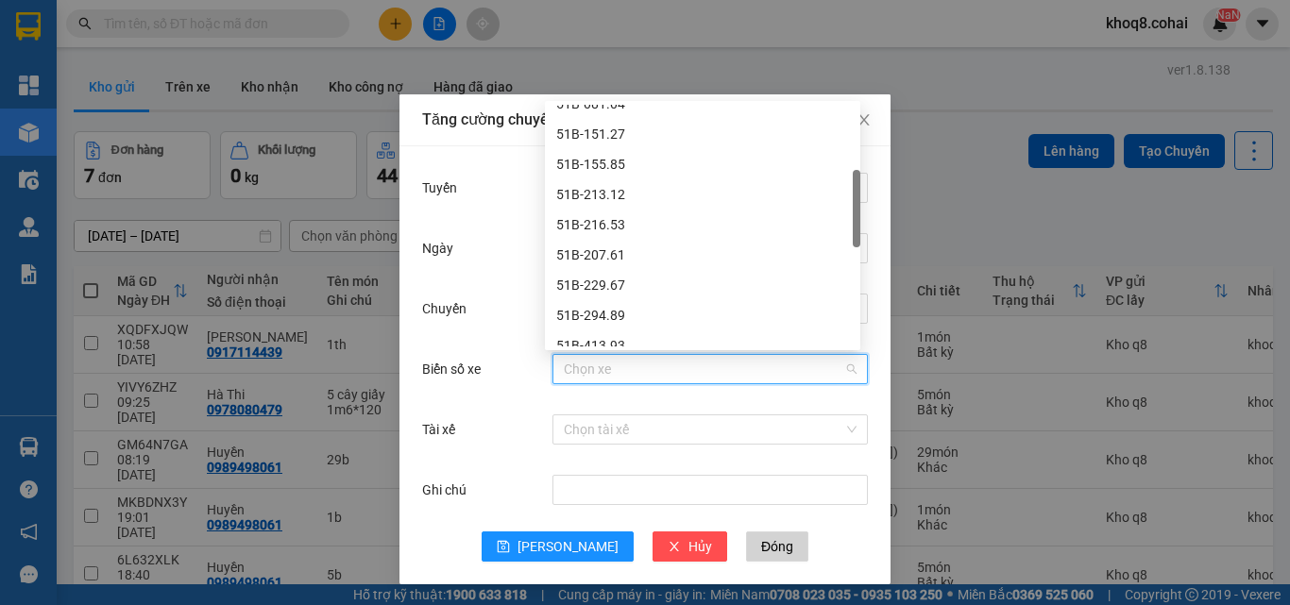
scroll to position [238, 0]
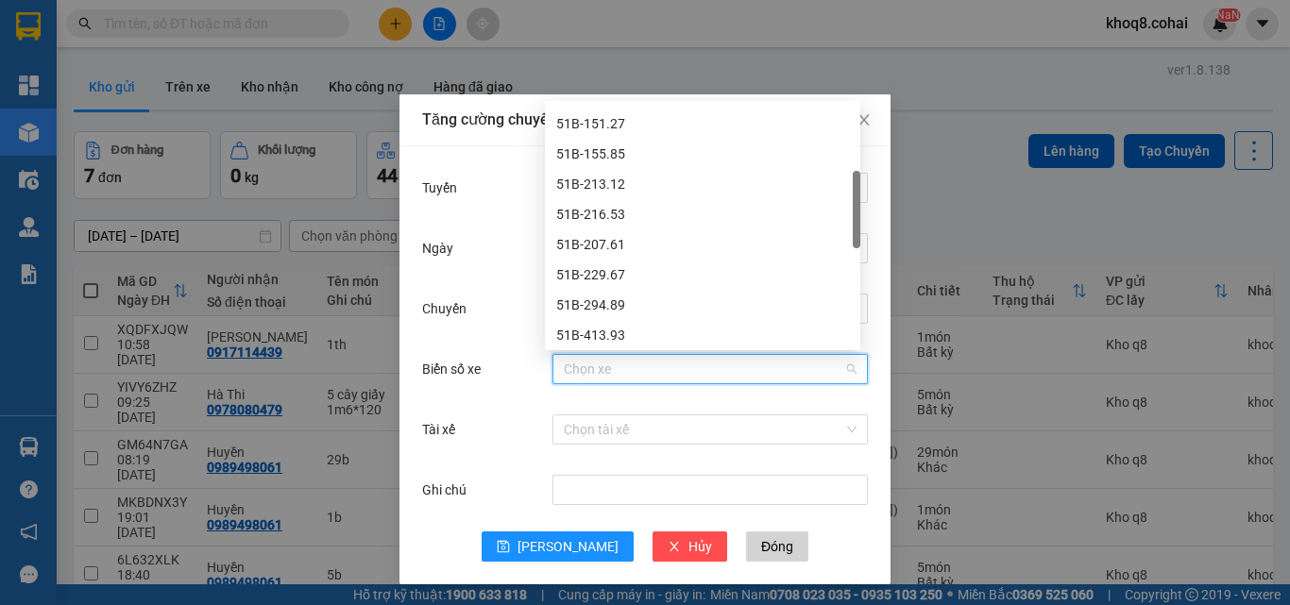
drag, startPoint x: 856, startPoint y: 150, endPoint x: 847, endPoint y: 216, distance: 66.8
click at [847, 216] on div "51B-081.04 51B-151.27 51B-155.85 51B-213.12 51B-216.53 51B-207.61 51B-229.67 51…" at bounding box center [702, 226] width 315 height 242
click at [847, 216] on div "51B-216.53" at bounding box center [702, 214] width 293 height 21
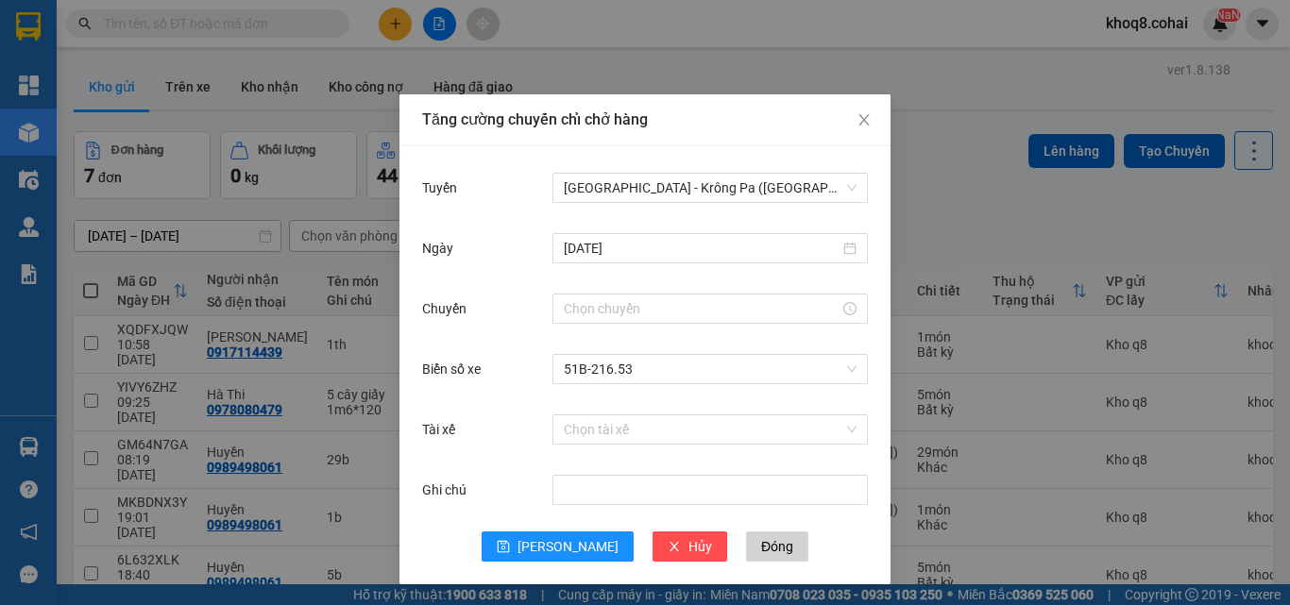
click at [847, 216] on div "Tuyến [GEOGRAPHIC_DATA] - [GEOGRAPHIC_DATA] ([GEOGRAPHIC_DATA])" at bounding box center [645, 199] width 446 height 60
click at [847, 229] on form "Tuyến [GEOGRAPHIC_DATA] - [GEOGRAPHIC_DATA] ([GEOGRAPHIC_DATA]) [DATE] Chuyến B…" at bounding box center [645, 365] width 446 height 393
click at [845, 232] on div "[DATE]" at bounding box center [709, 248] width 315 height 38
click at [697, 370] on span "51B-216.53" at bounding box center [710, 369] width 293 height 28
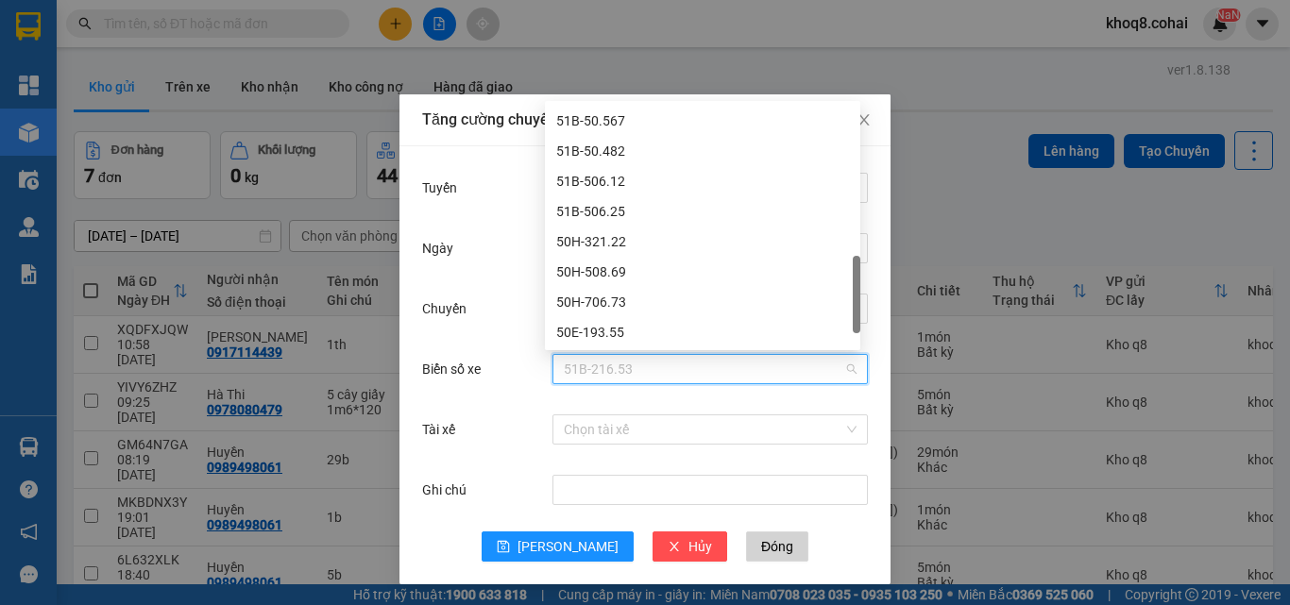
drag, startPoint x: 855, startPoint y: 198, endPoint x: 872, endPoint y: 277, distance: 80.2
click at [870, 280] on body "Kết quả tìm kiếm ( 0 ) Bộ lọc Ngày tạo đơn gần nhất No Data khoq8.cohai NaN Tổn…" at bounding box center [645, 302] width 1290 height 605
click at [872, 277] on div "Tuyến [GEOGRAPHIC_DATA] - [GEOGRAPHIC_DATA] ([GEOGRAPHIC_DATA]) [DATE] Chuyến B…" at bounding box center [644, 365] width 491 height 438
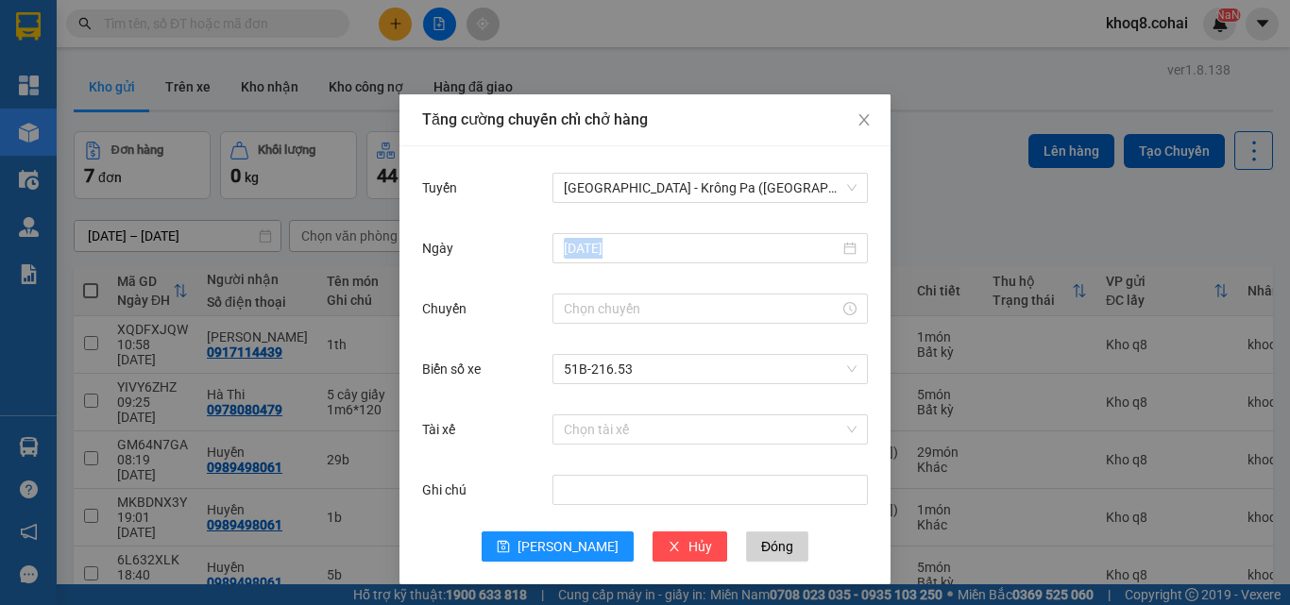
drag, startPoint x: 872, startPoint y: 277, endPoint x: 881, endPoint y: 261, distance: 18.6
click at [873, 272] on div "Tuyến [GEOGRAPHIC_DATA] - [GEOGRAPHIC_DATA] ([GEOGRAPHIC_DATA]) [DATE] Chuyến B…" at bounding box center [644, 365] width 491 height 438
click at [732, 364] on span "51B-216.53" at bounding box center [710, 369] width 293 height 28
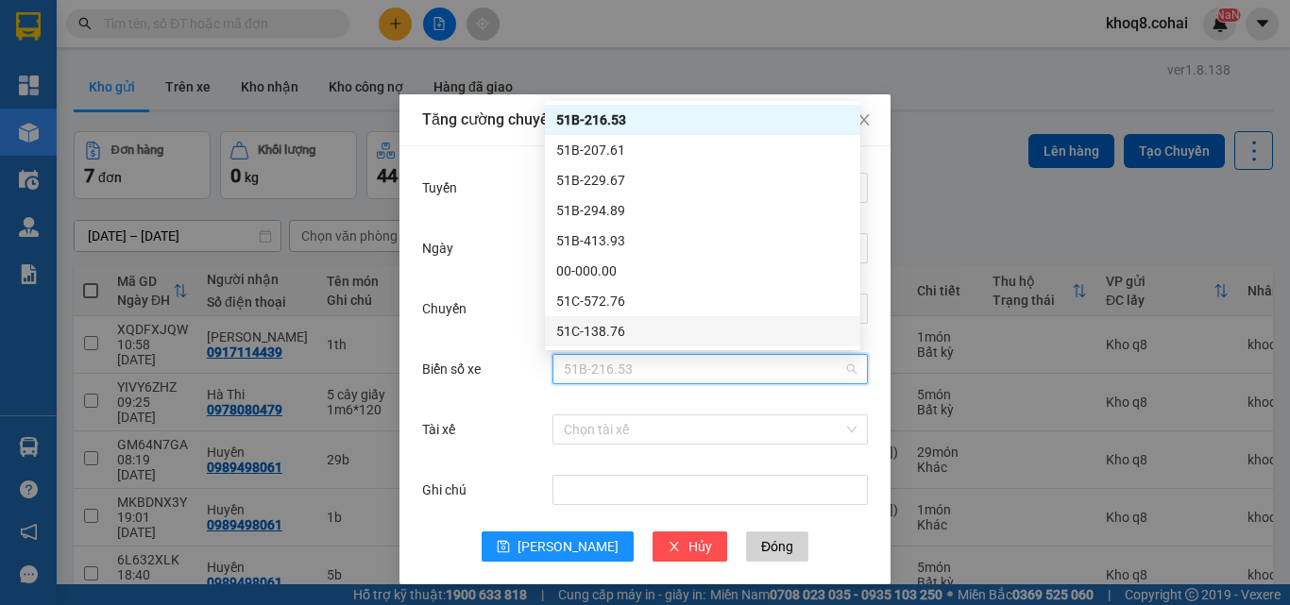
click at [763, 377] on span "51B-216.53" at bounding box center [710, 369] width 293 height 28
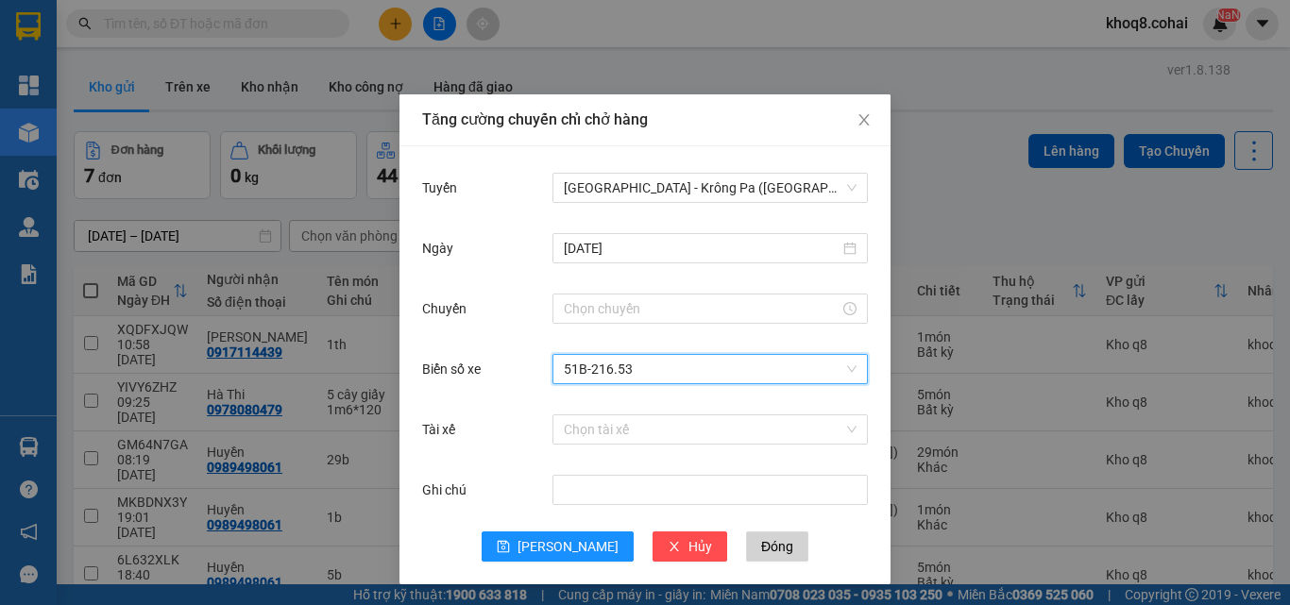
click at [763, 377] on span "51B-216.53" at bounding box center [710, 369] width 293 height 28
drag, startPoint x: 861, startPoint y: 244, endPoint x: 867, endPoint y: 233, distance: 11.8
click at [867, 233] on div "Tuyến [GEOGRAPHIC_DATA] - [GEOGRAPHIC_DATA] ([GEOGRAPHIC_DATA]) [DATE] Chuyến B…" at bounding box center [644, 365] width 491 height 438
click at [723, 365] on span "51B-216.53" at bounding box center [710, 369] width 293 height 28
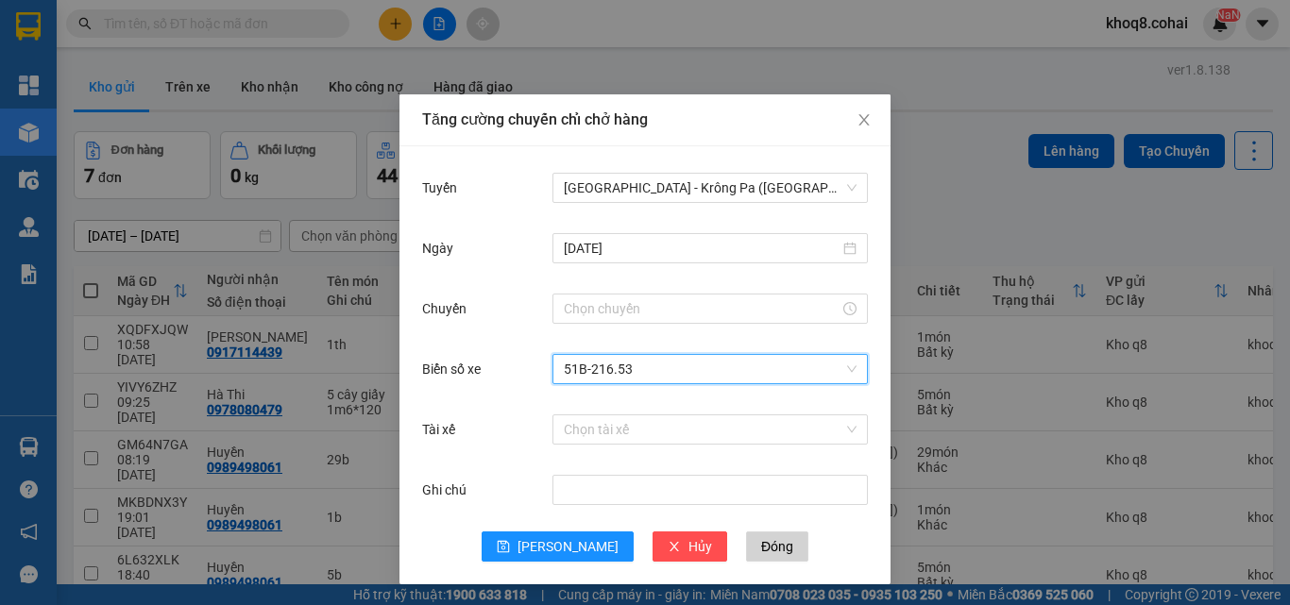
click at [723, 365] on span "51B-216.53" at bounding box center [710, 369] width 293 height 28
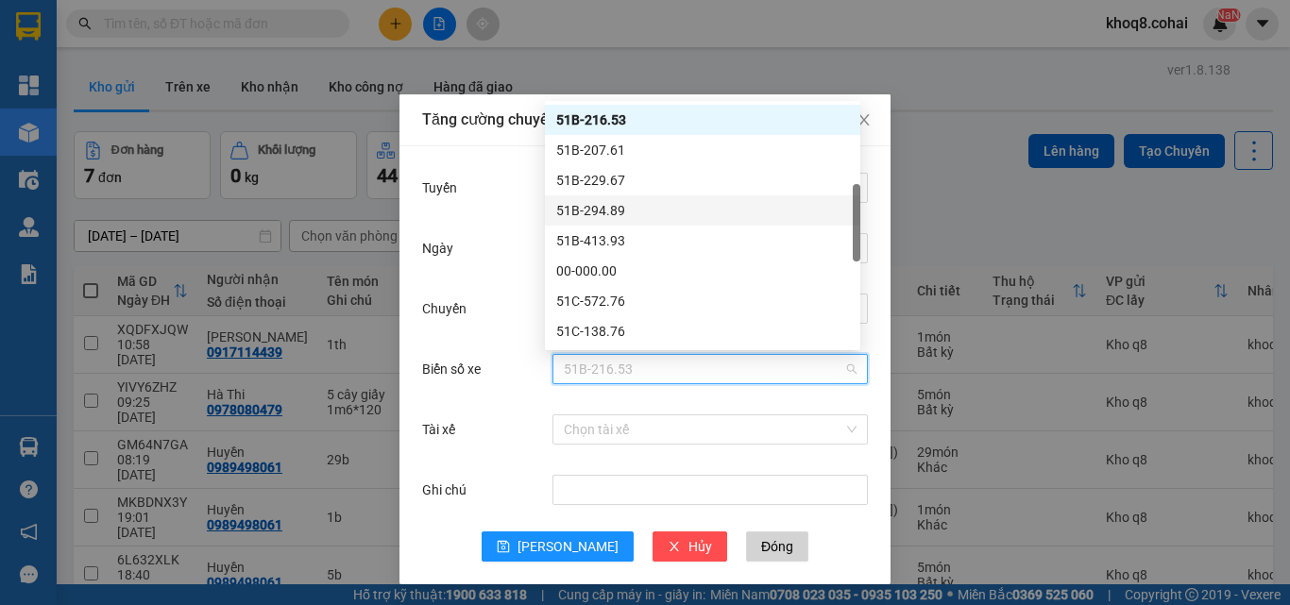
drag, startPoint x: 851, startPoint y: 213, endPoint x: 868, endPoint y: 188, distance: 30.6
click at [868, 188] on body "Kết quả tìm kiếm ( 0 ) Bộ lọc Ngày tạo đơn gần nhất No Data khoq8.cohai NaN Tổn…" at bounding box center [645, 302] width 1290 height 605
click at [858, 223] on div at bounding box center [857, 222] width 8 height 77
click at [857, 227] on div at bounding box center [857, 222] width 8 height 77
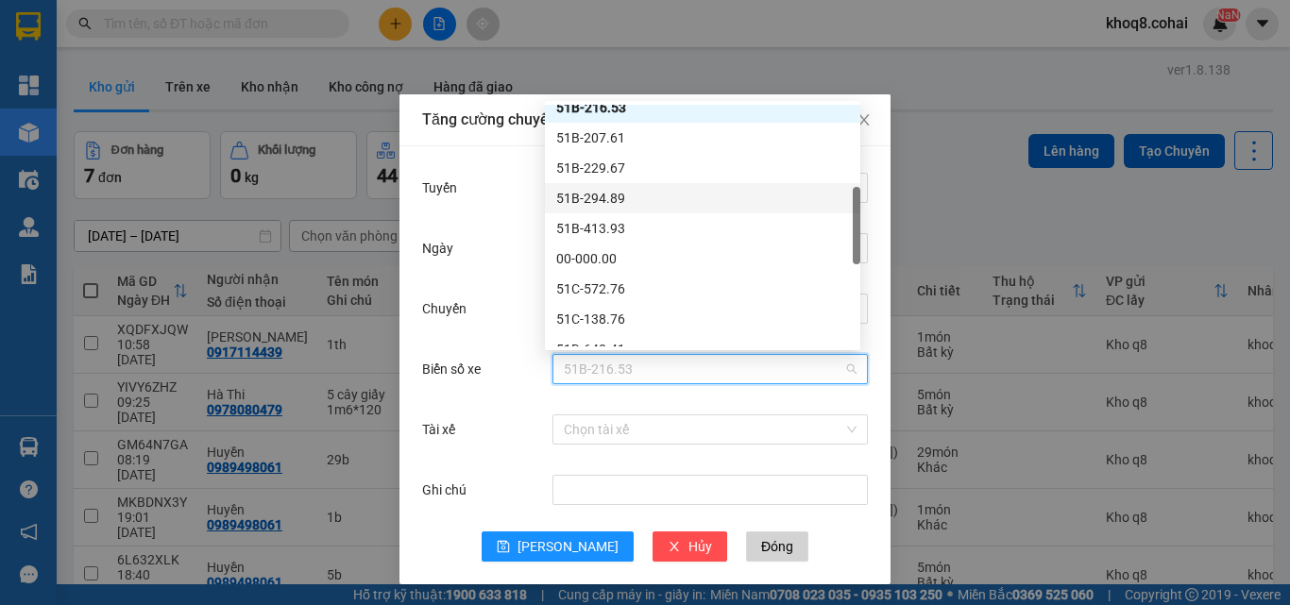
click at [857, 237] on div at bounding box center [857, 225] width 8 height 77
click at [856, 242] on div at bounding box center [857, 226] width 8 height 77
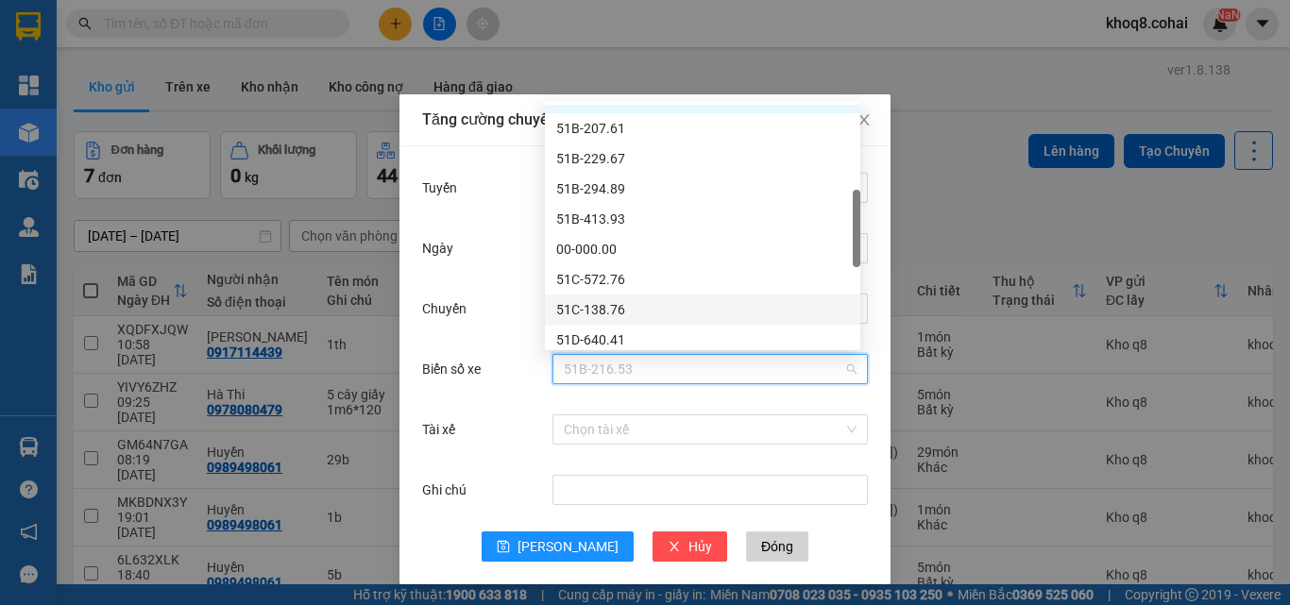
click at [617, 302] on div "51C-138.76" at bounding box center [702, 309] width 293 height 21
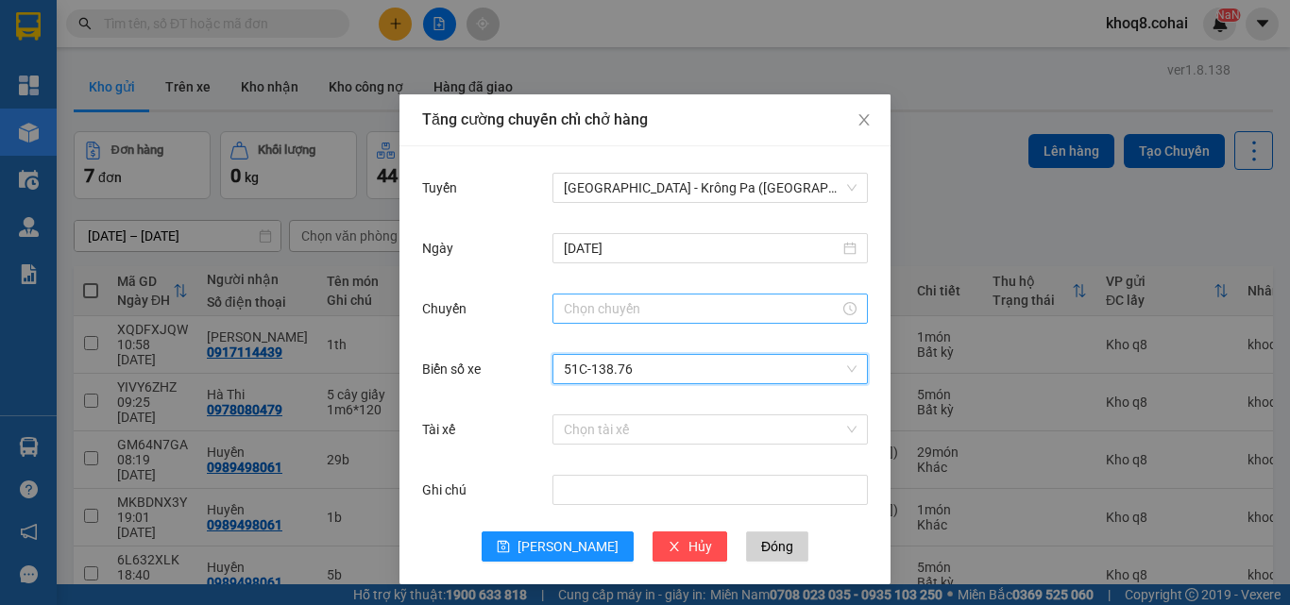
click at [618, 307] on input "Chuyến" at bounding box center [702, 308] width 276 height 21
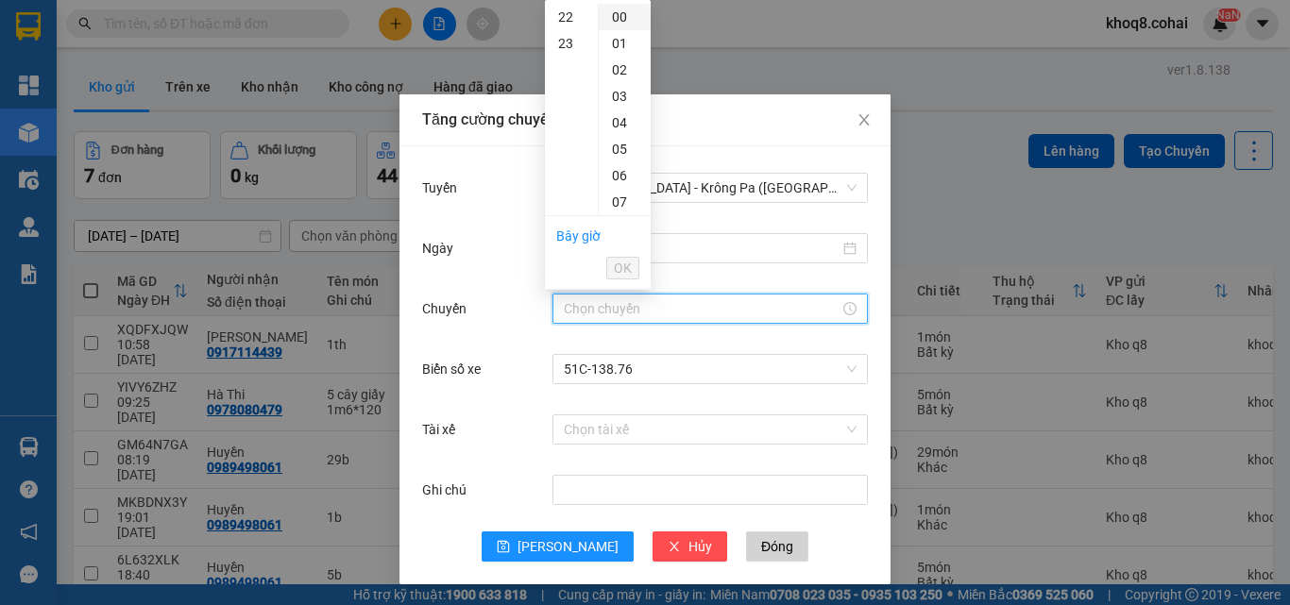
click at [601, 14] on div "00" at bounding box center [625, 17] width 52 height 26
click at [572, 32] on div "22" at bounding box center [571, 28] width 53 height 26
type input "22:00"
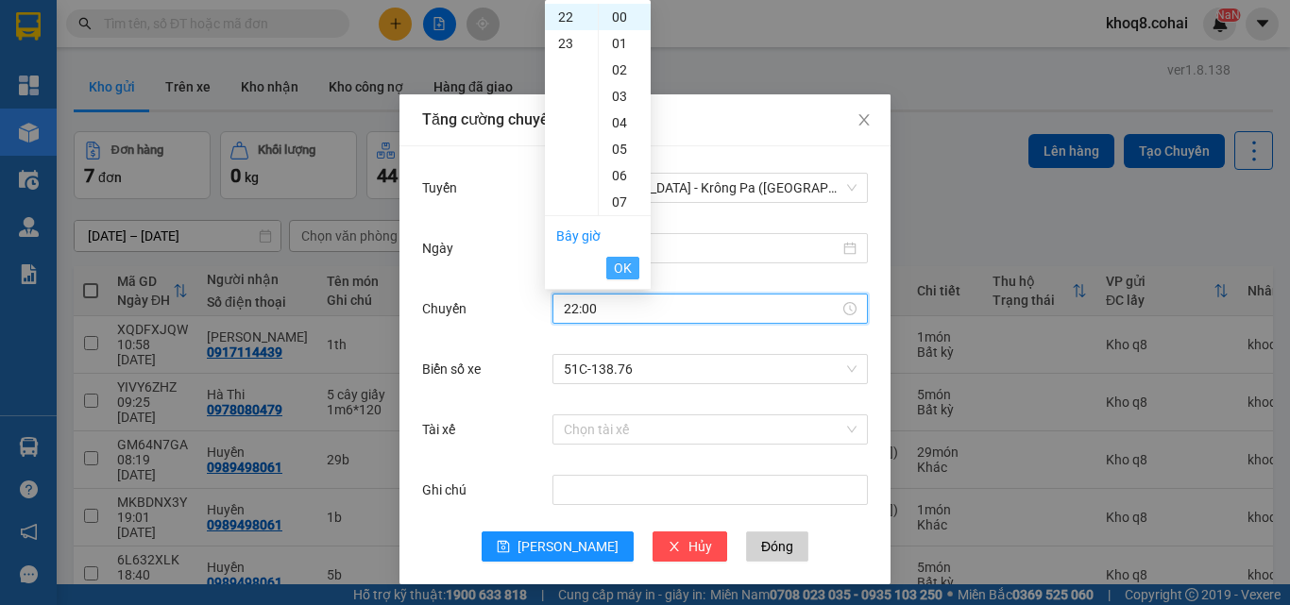
click at [622, 268] on span "OK" at bounding box center [623, 268] width 18 height 21
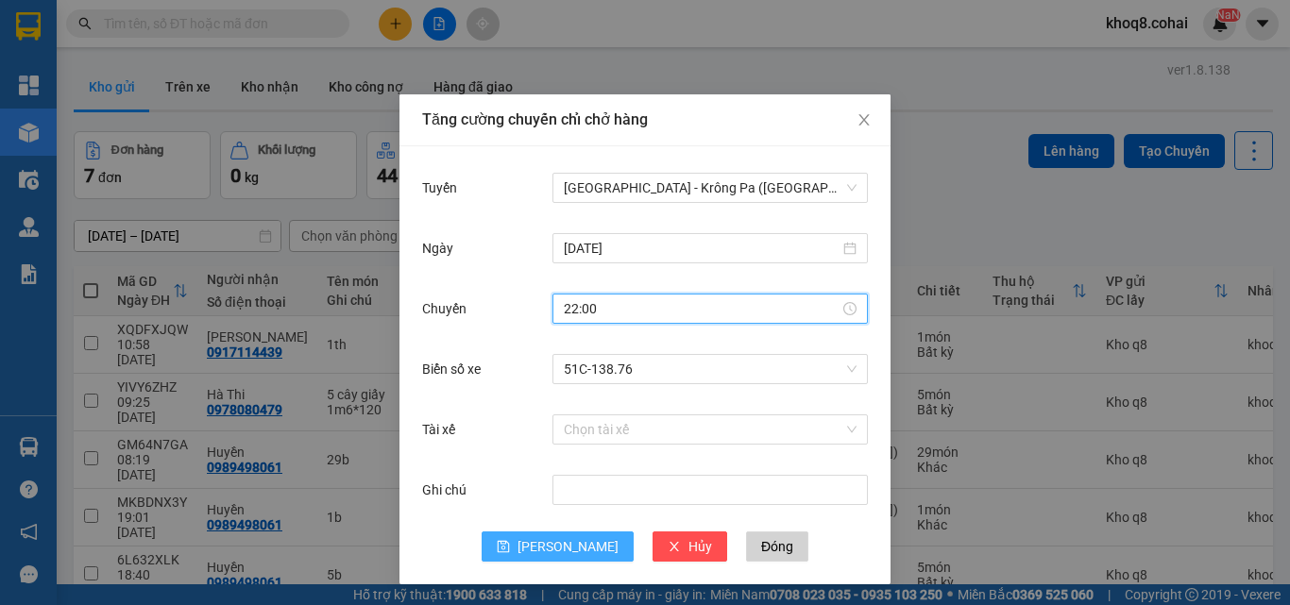
click at [558, 545] on span "[PERSON_NAME]" at bounding box center [567, 546] width 101 height 21
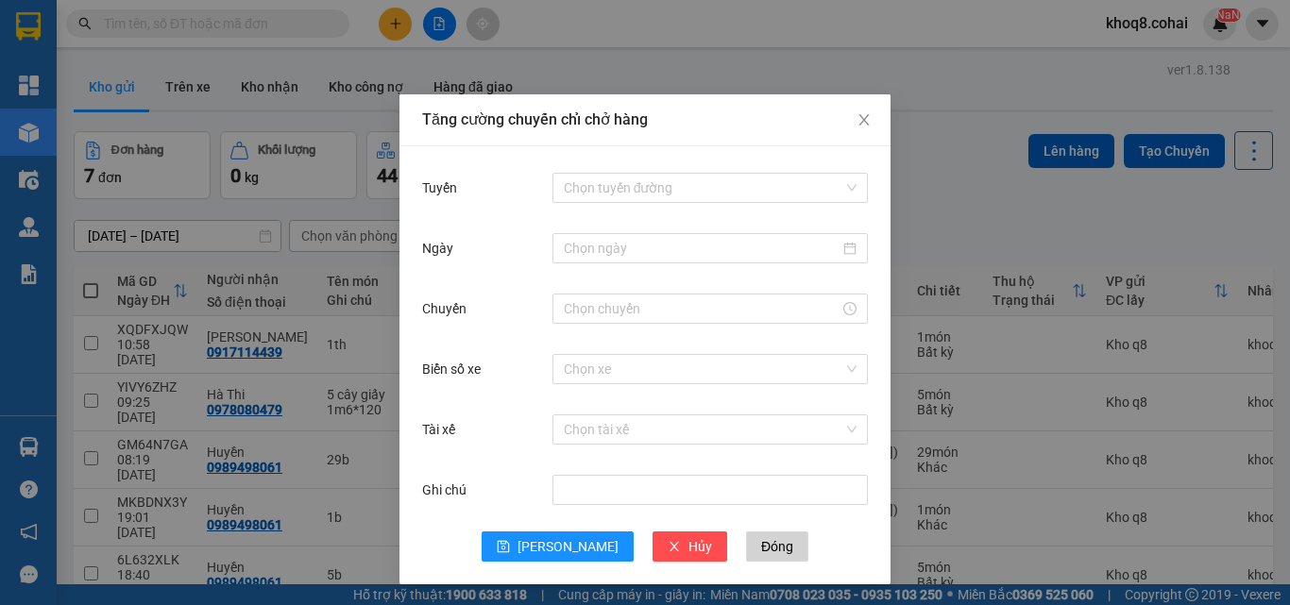
click at [929, 190] on div "Tăng cường chuyến chỉ chở hàng Tuyến Chọn tuyến đường Ngày Chuyến Biển số xe Ch…" at bounding box center [645, 302] width 1290 height 605
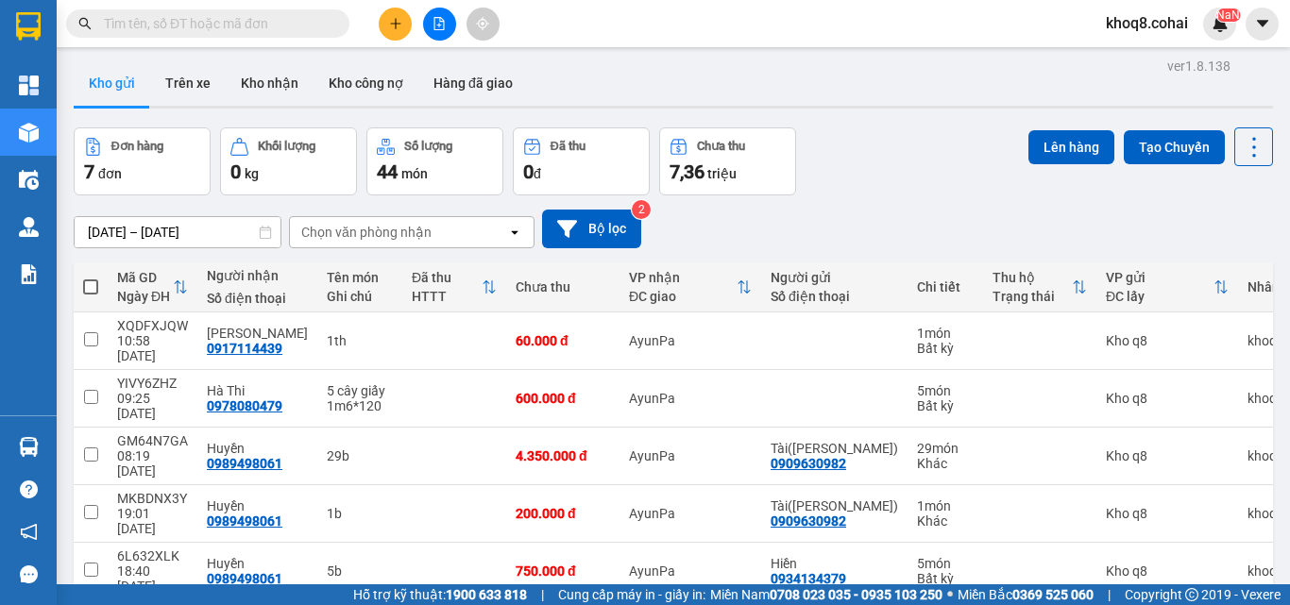
scroll to position [12, 0]
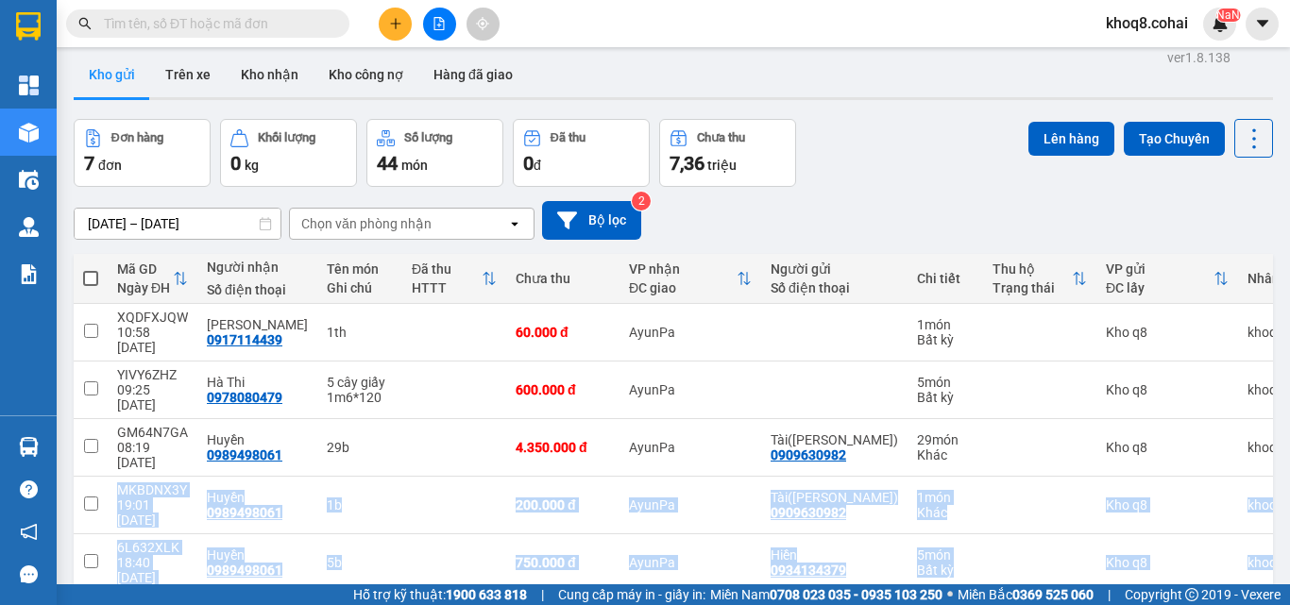
drag, startPoint x: 1275, startPoint y: 466, endPoint x: 1275, endPoint y: 497, distance: 30.2
click at [1275, 487] on main "ver 1.8.138 Kho gửi Trên xe Kho nhận Kho công nợ Hàng đã giao Đơn hàng 7 đơn Kh…" at bounding box center [645, 292] width 1290 height 585
click at [1275, 499] on main "ver 1.8.138 Kho gửi Trên xe Kho nhận Kho công nợ Hàng đã giao Đơn hàng 7 đơn Kh…" at bounding box center [645, 292] width 1290 height 585
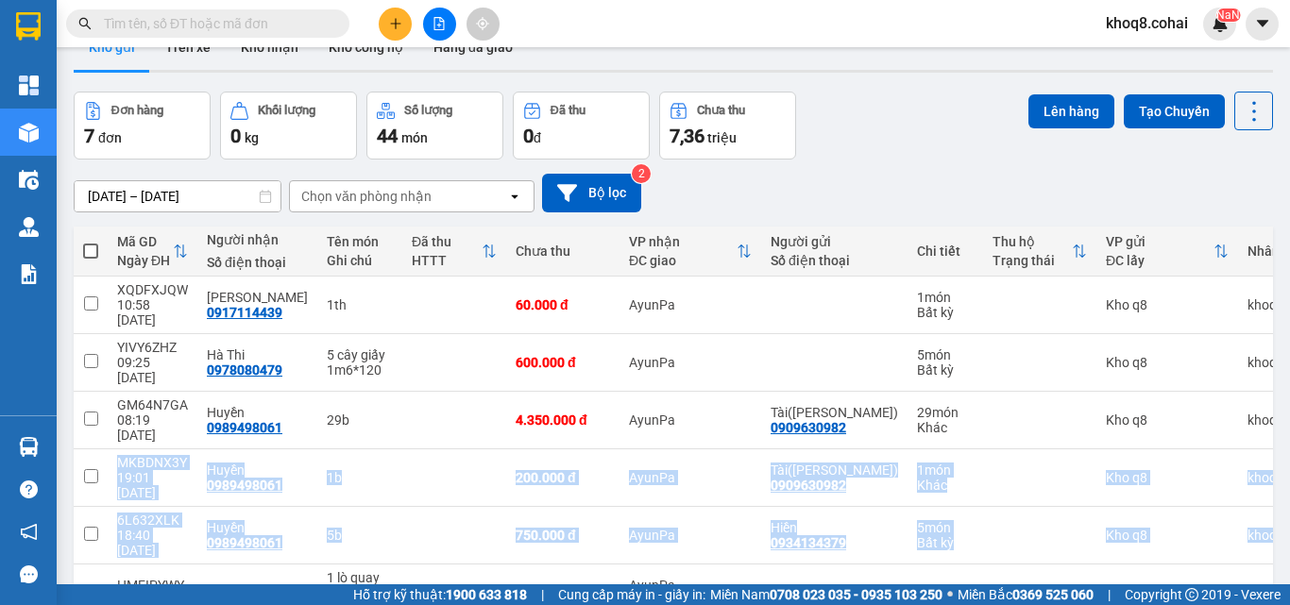
scroll to position [44, 0]
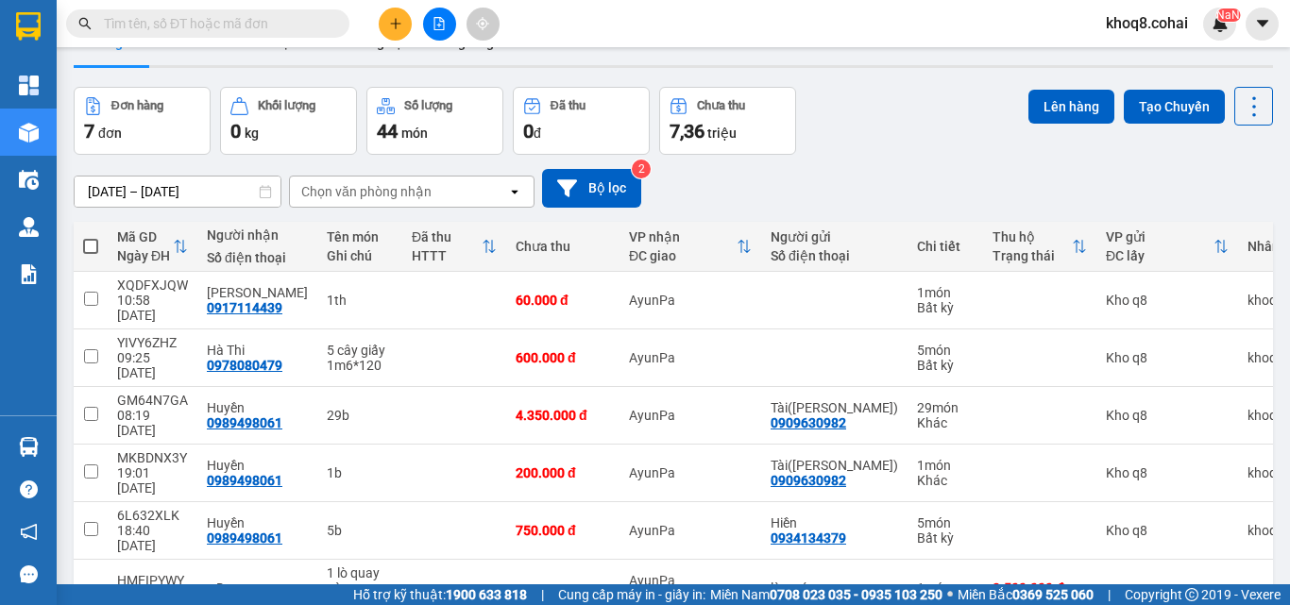
click at [1119, 171] on div "[DATE] – [DATE] Press the down arrow key to interact with the calendar and sele…" at bounding box center [673, 188] width 1199 height 39
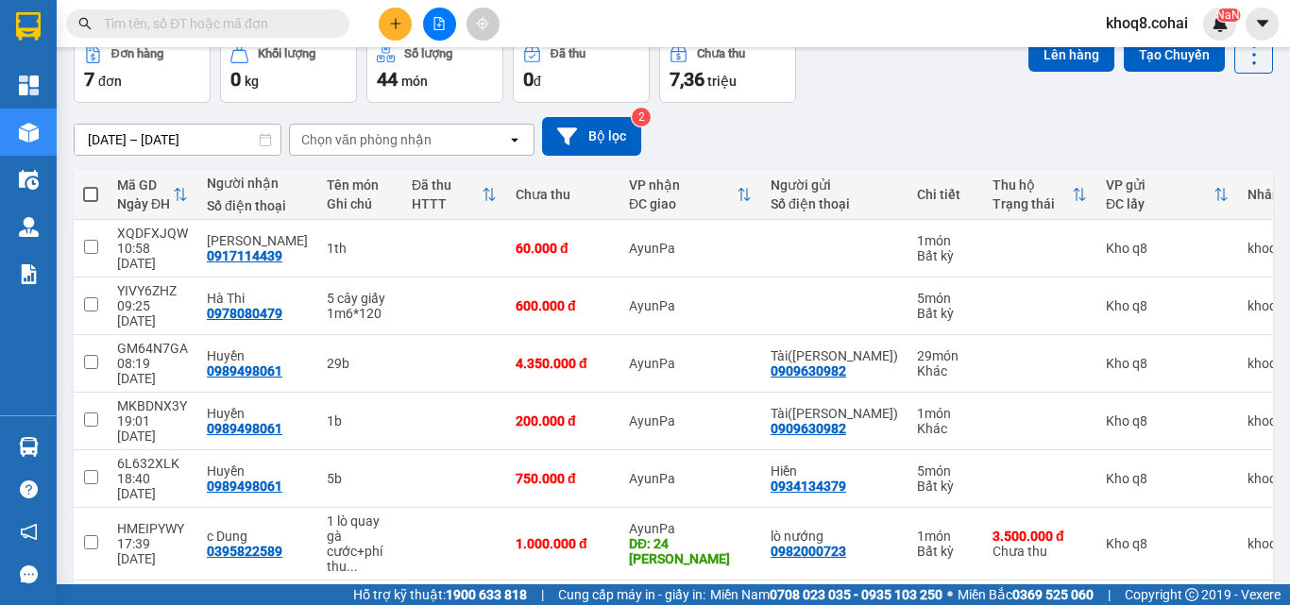
scroll to position [144, 0]
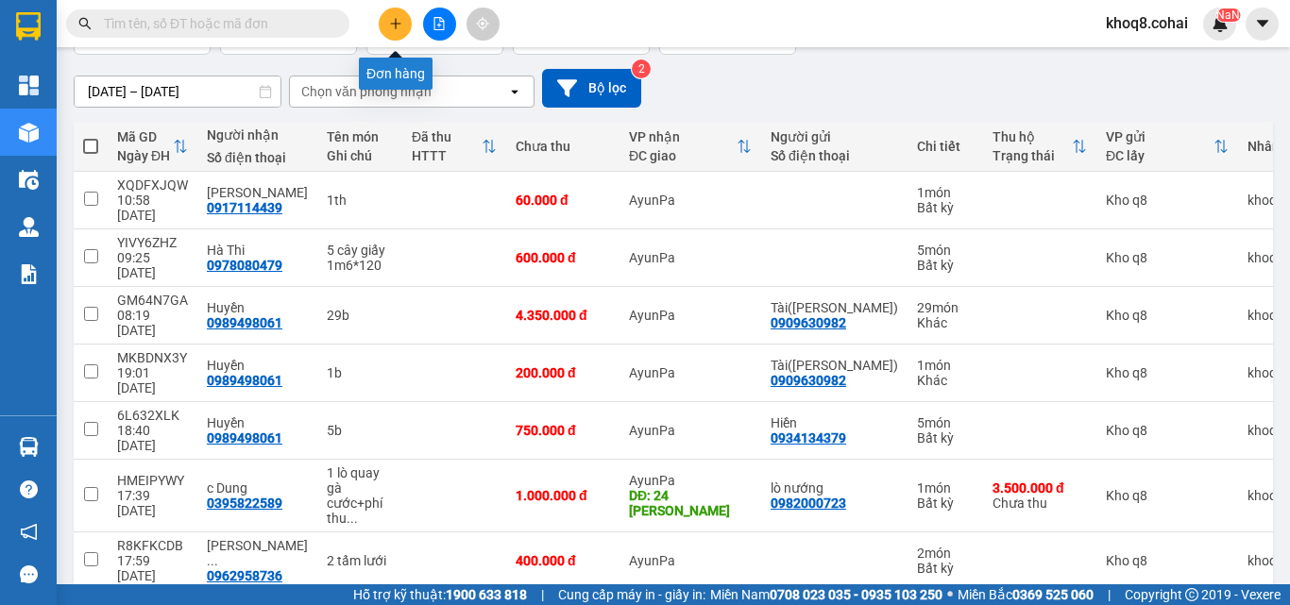
click at [398, 20] on icon "plus" at bounding box center [395, 23] width 13 height 13
